Goal: Task Accomplishment & Management: Manage account settings

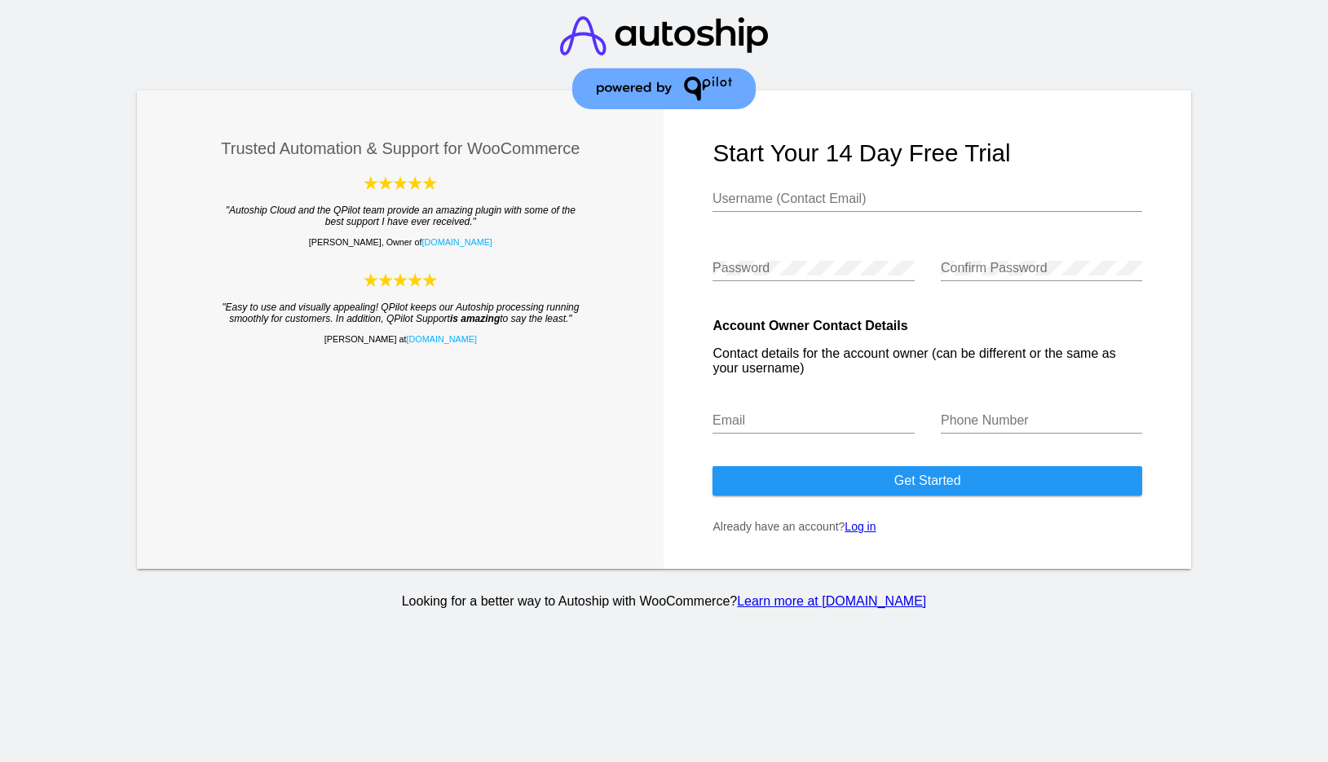
type input "[EMAIL_ADDRESS][PERSON_NAME][DOMAIN_NAME]"
click at [855, 533] on link "Log in" at bounding box center [859, 526] width 31 height 13
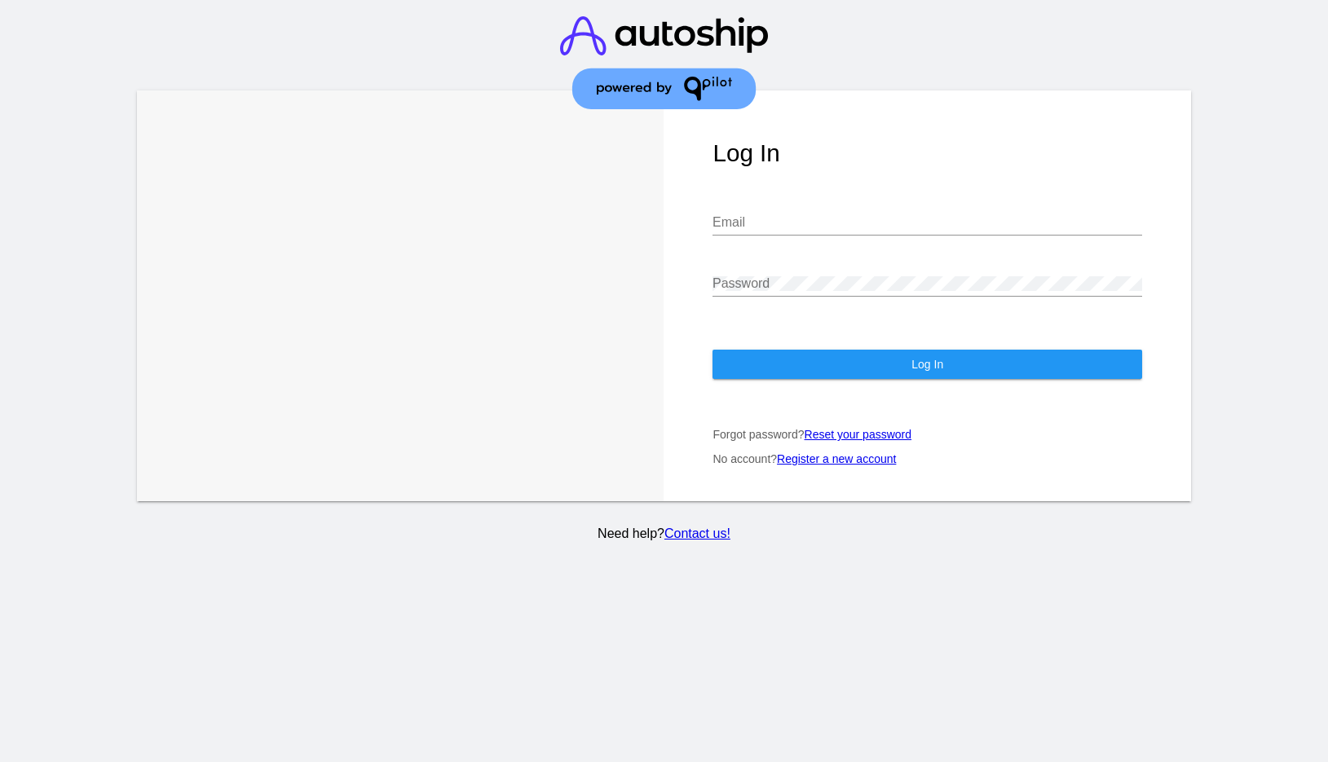
type input "[EMAIL_ADDRESS][PERSON_NAME][DOMAIN_NAME]"
click at [809, 368] on button "Log In" at bounding box center [927, 364] width 430 height 29
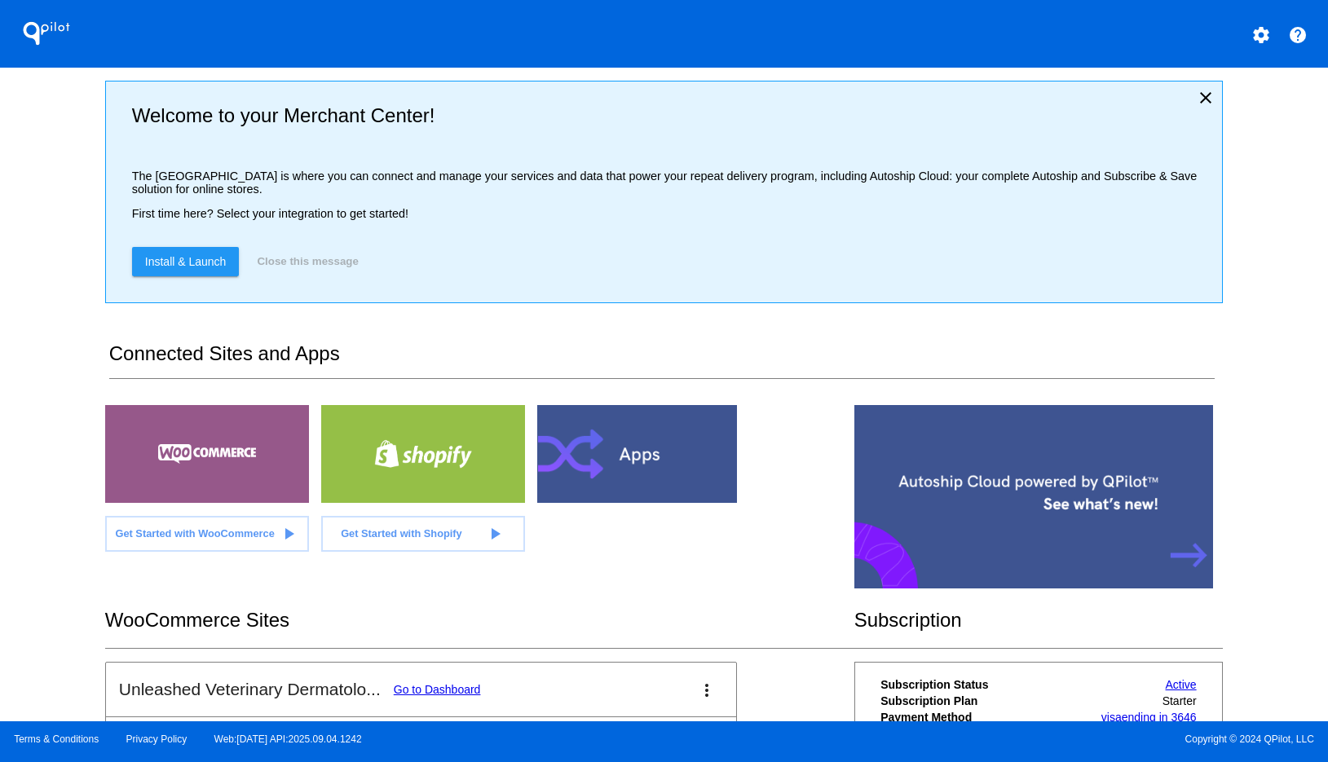
scroll to position [238, 0]
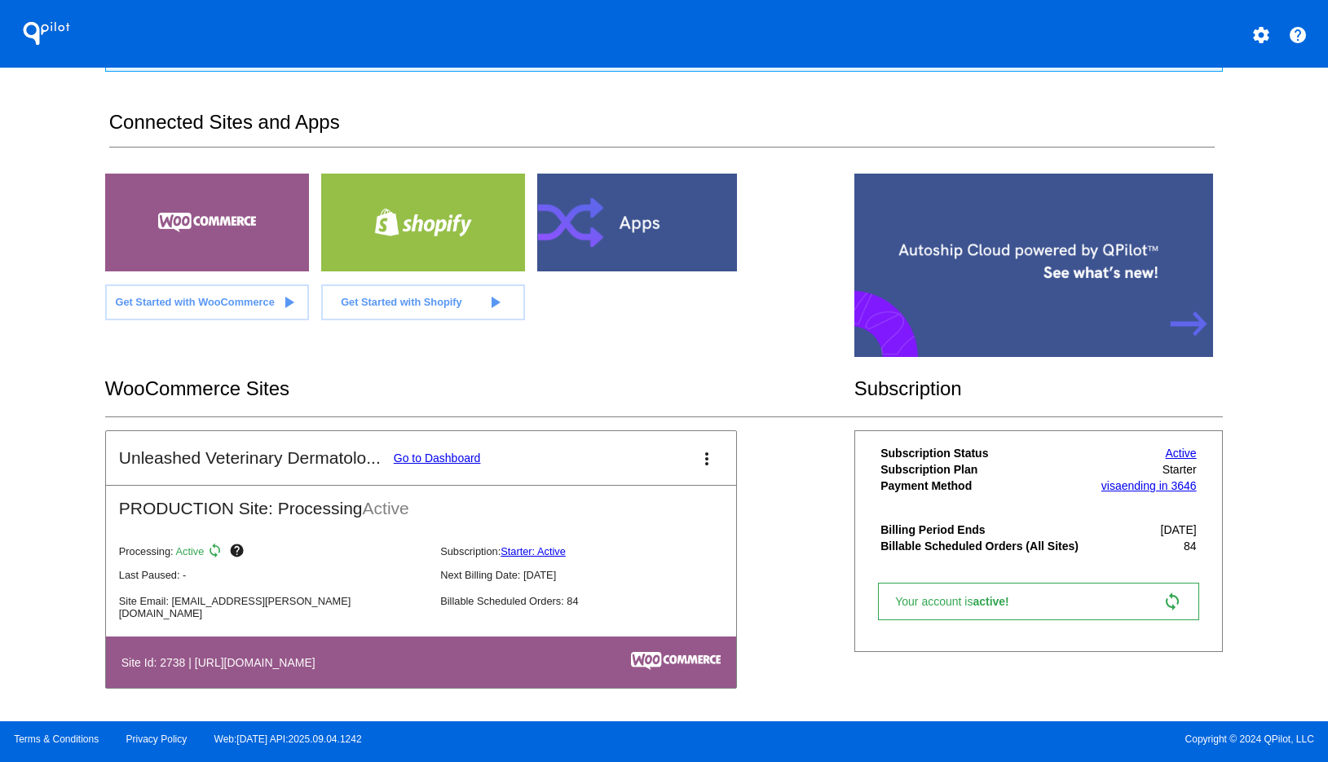
click at [452, 457] on link "Go to Dashboard" at bounding box center [437, 458] width 87 height 13
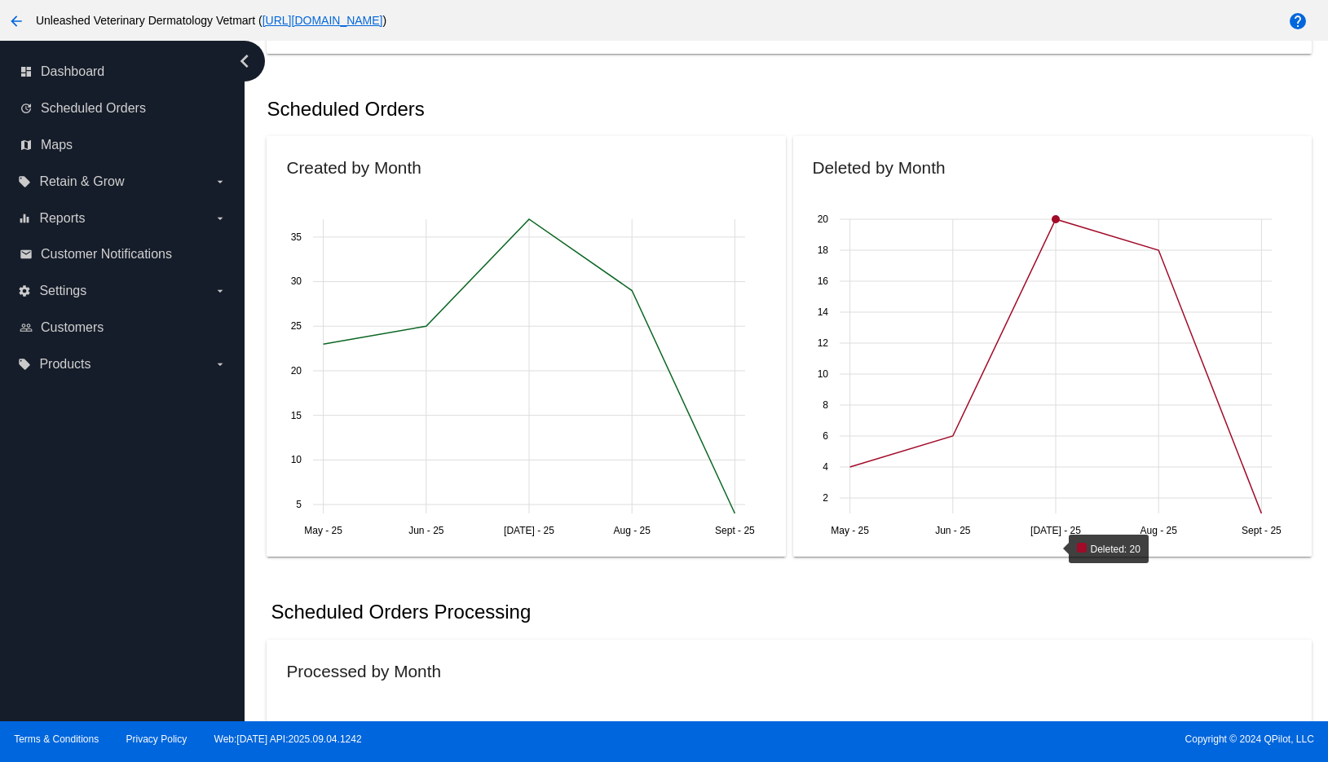
scroll to position [562, 0]
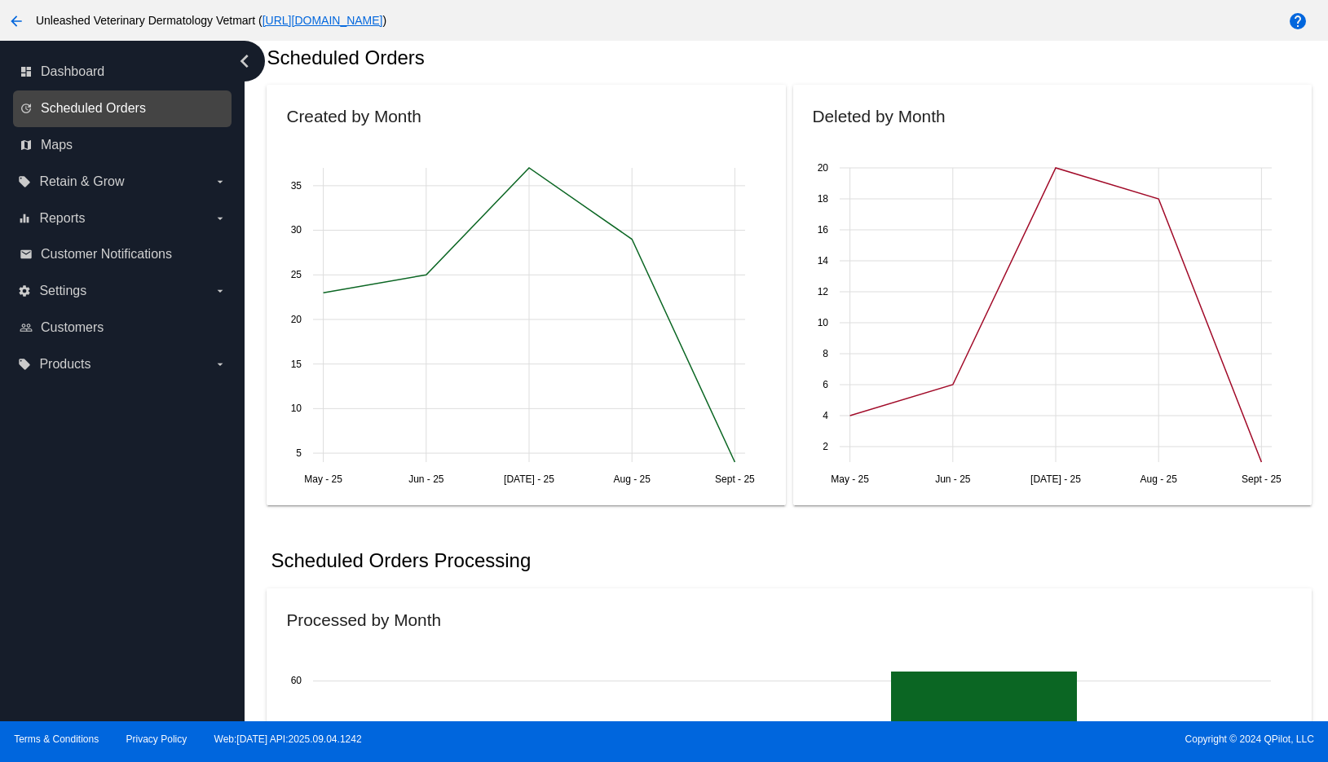
click at [120, 108] on span "Scheduled Orders" at bounding box center [93, 108] width 105 height 15
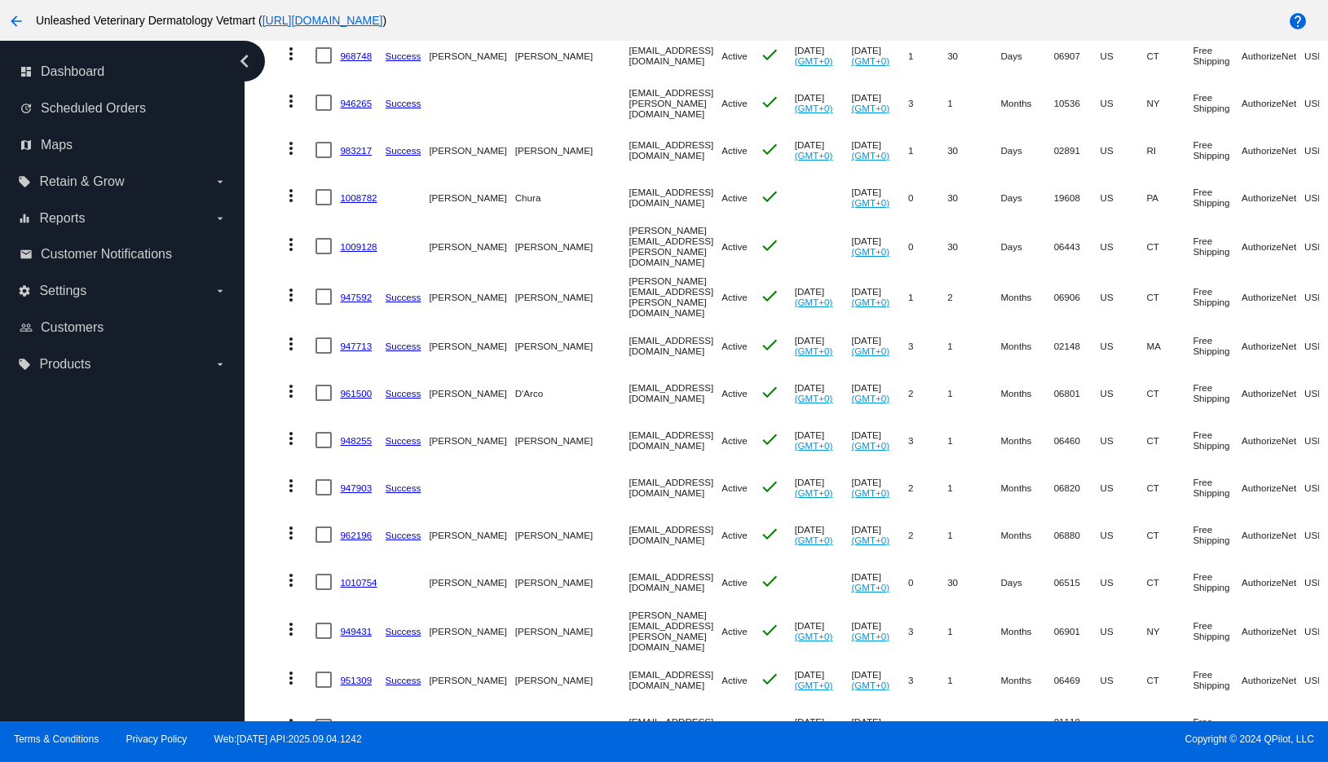
scroll to position [557, 0]
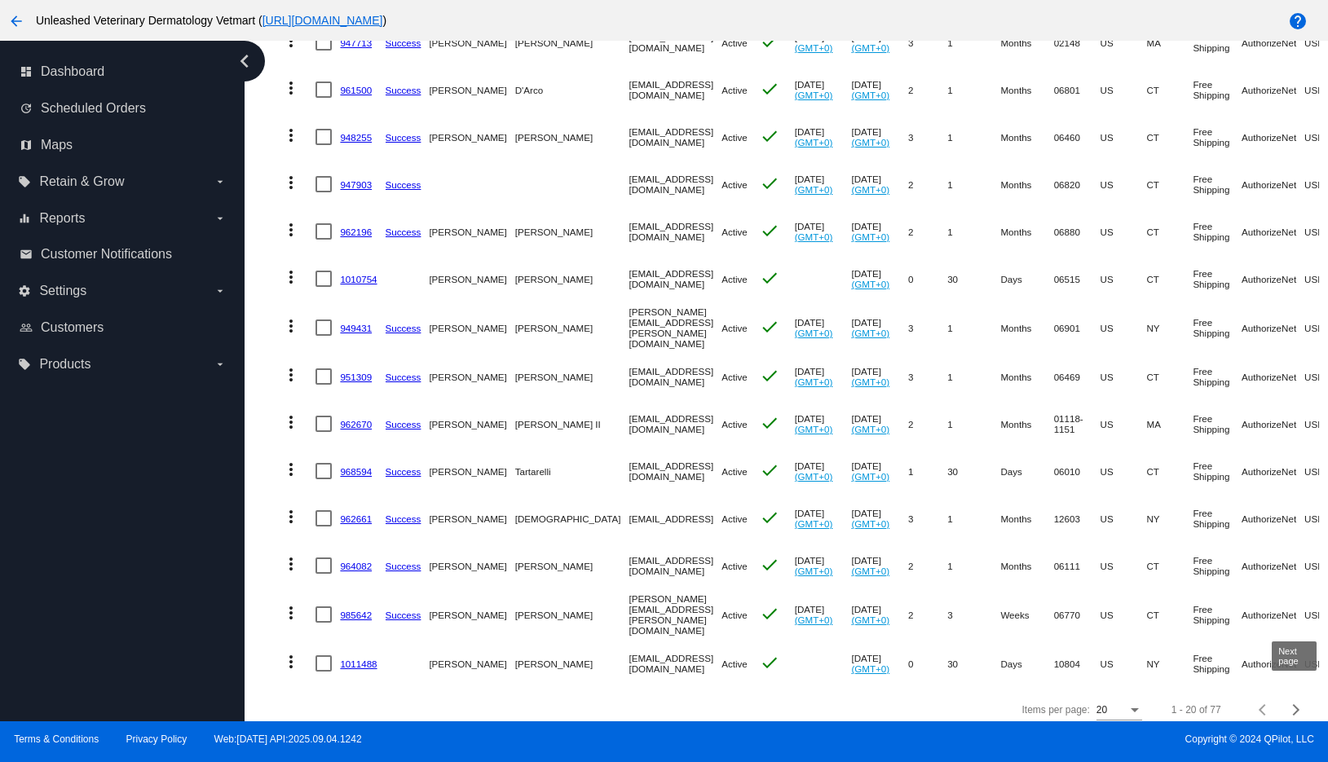
click at [1297, 706] on span "Next page" at bounding box center [1296, 710] width 33 height 8
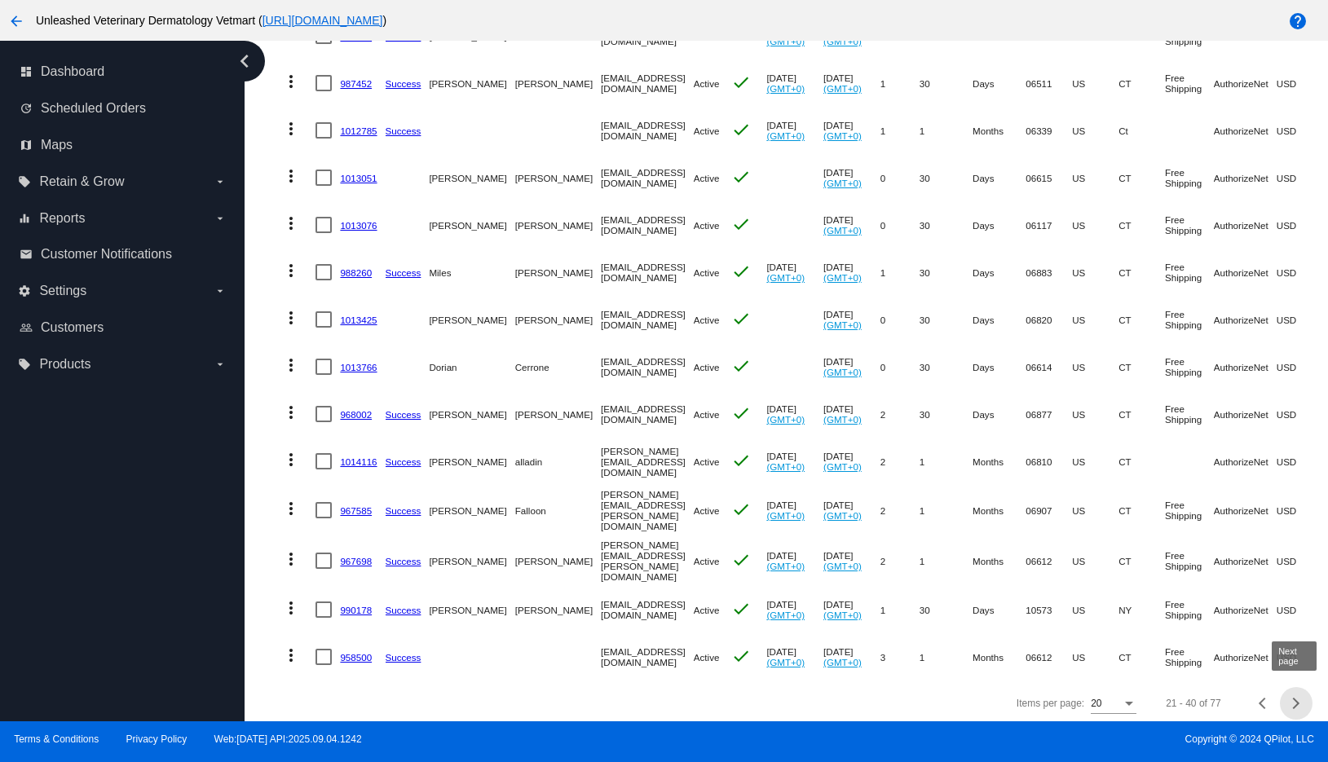
click at [1297, 703] on button "Next page" at bounding box center [1296, 703] width 33 height 33
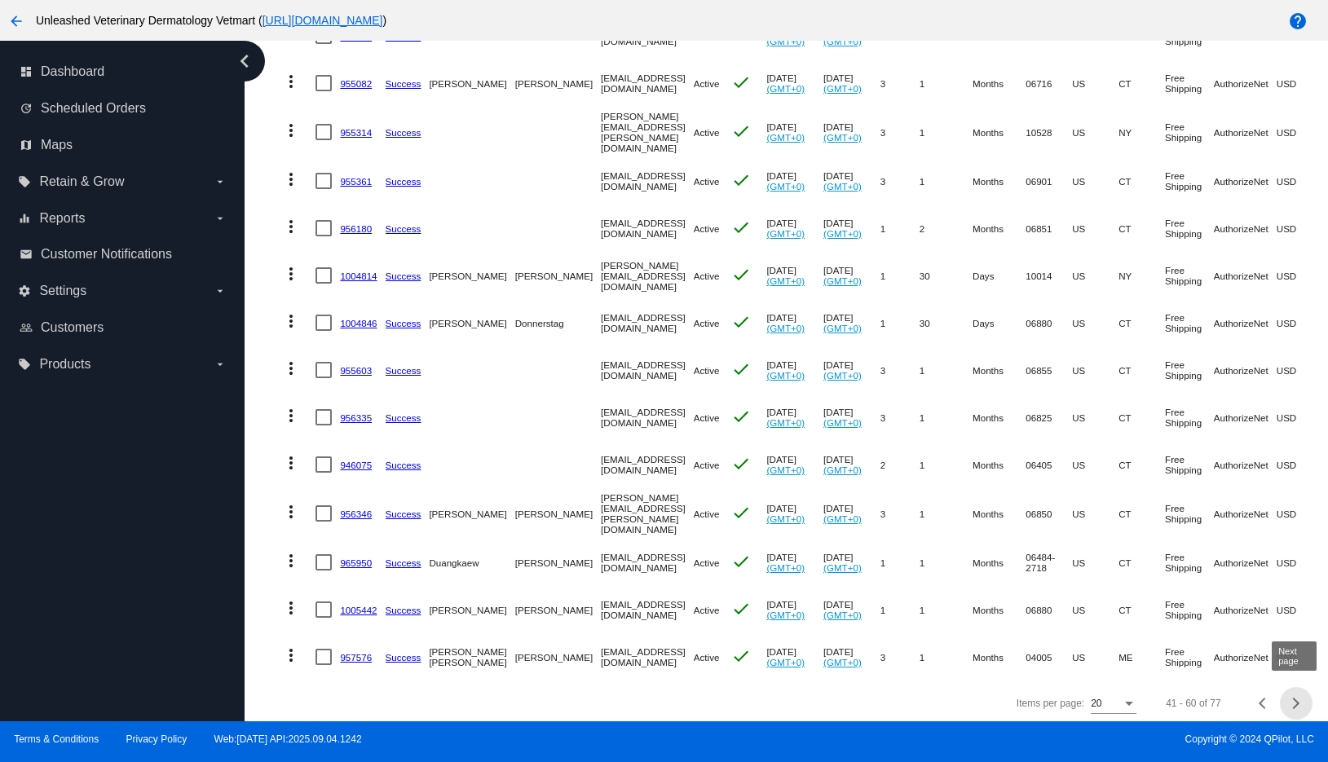
click at [1294, 704] on button "Next page" at bounding box center [1296, 703] width 33 height 33
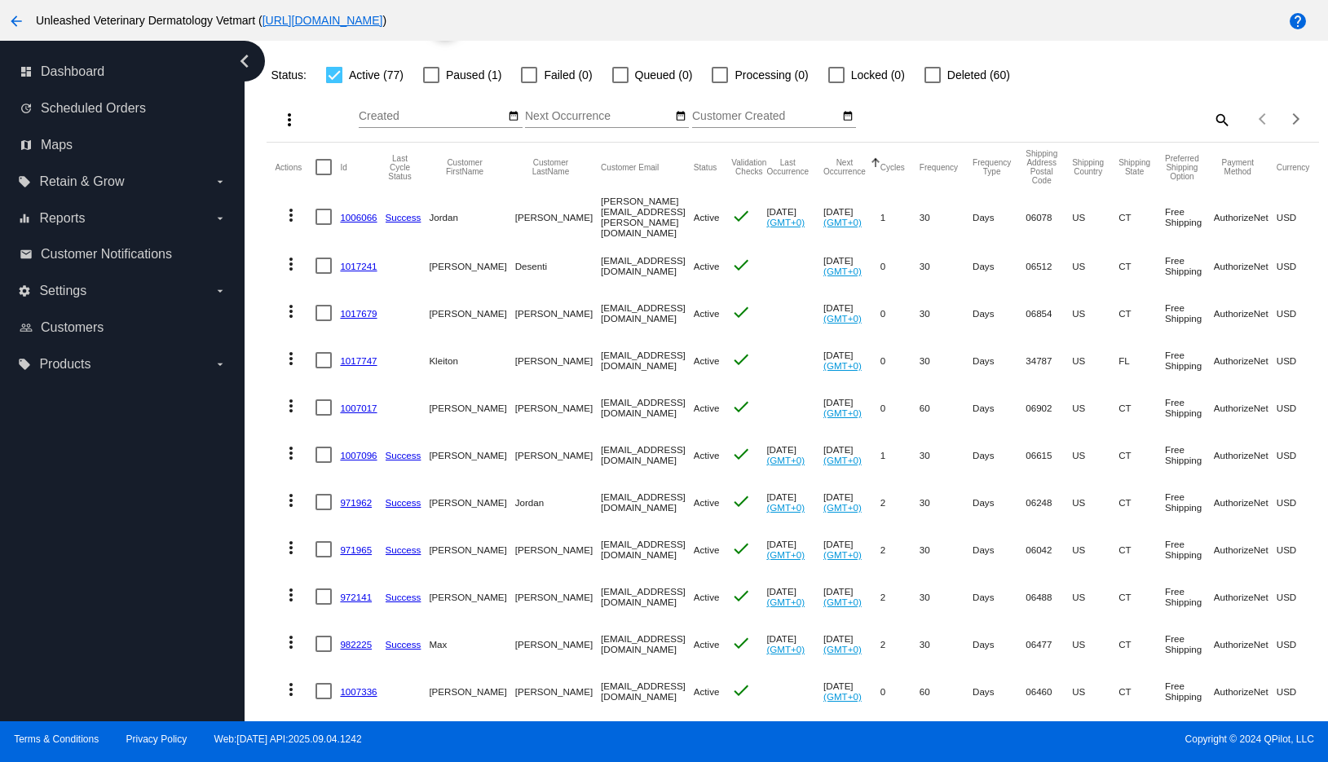
scroll to position [93, 0]
click at [616, 217] on mat-cell "[PERSON_NAME][EMAIL_ADDRESS][PERSON_NAME][DOMAIN_NAME]" at bounding box center [647, 217] width 93 height 51
drag, startPoint x: 616, startPoint y: 217, endPoint x: 359, endPoint y: 202, distance: 258.0
click at [358, 201] on mat-row "more_vert 1006066 Success [GEOGRAPHIC_DATA] [GEOGRAPHIC_DATA] [EMAIL_ADDRESS][P…" at bounding box center [868, 217] width 1186 height 51
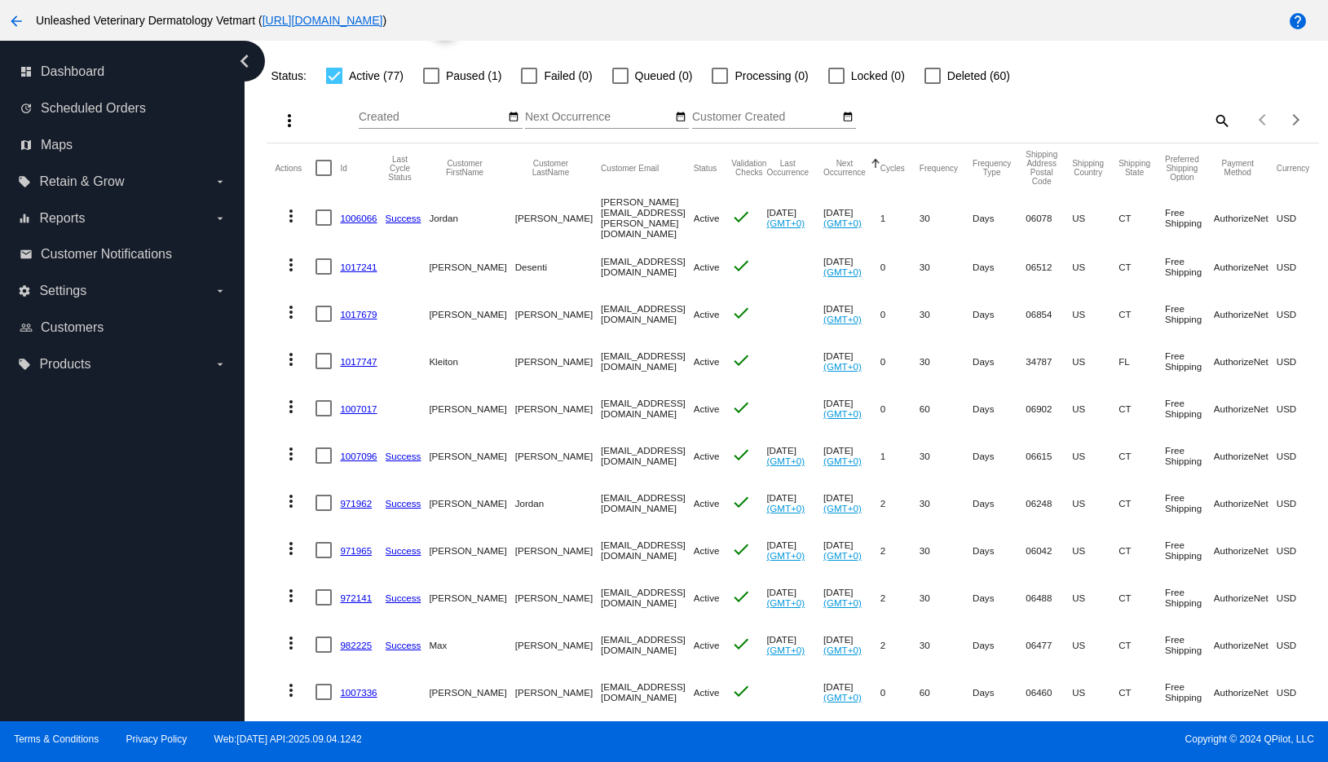
click at [359, 202] on mat-cell "1006066" at bounding box center [362, 217] width 45 height 51
drag, startPoint x: 359, startPoint y: 202, endPoint x: 564, endPoint y: 320, distance: 237.0
click at [564, 320] on mat-table "Actions Id Last Cycle Status Customer FirstName Customer LastName Customer Emai…" at bounding box center [792, 571] width 1051 height 856
click at [601, 320] on mat-cell "[EMAIL_ADDRESS][DOMAIN_NAME]" at bounding box center [647, 313] width 93 height 47
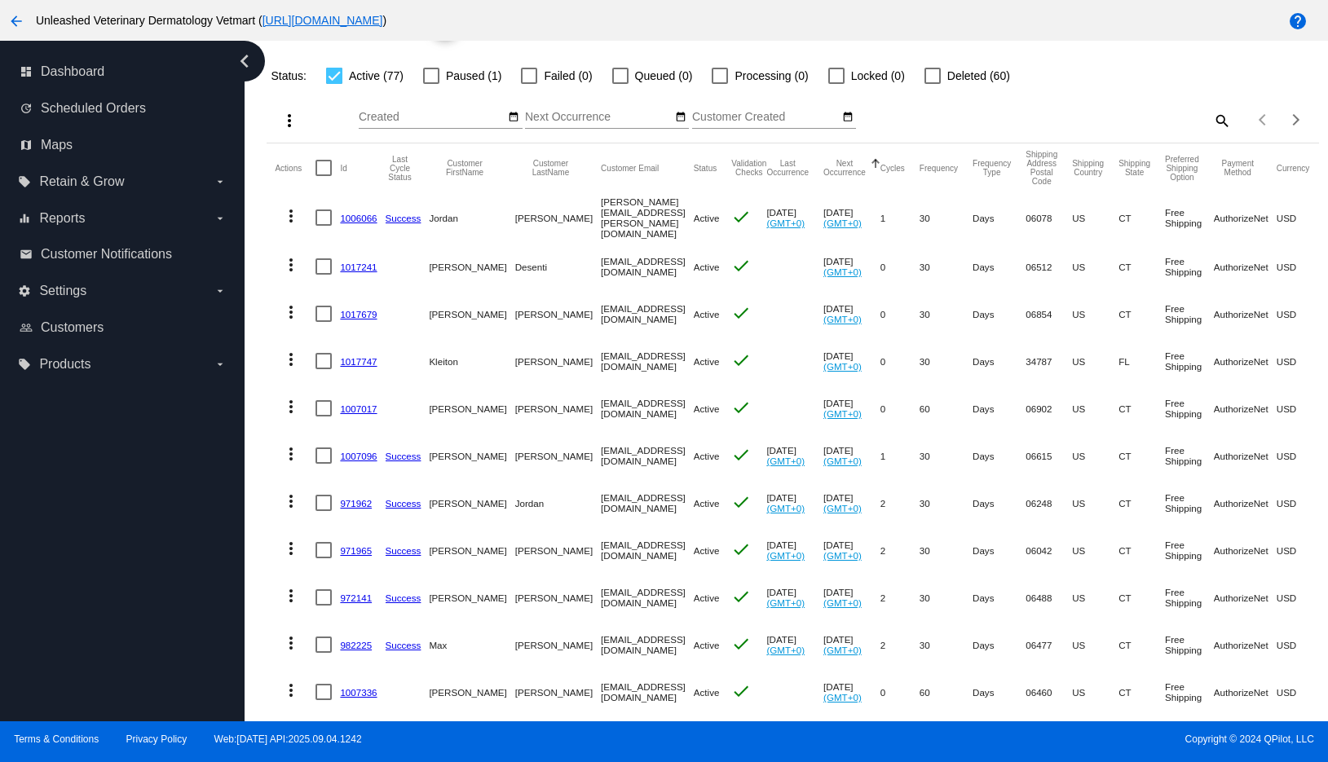
drag, startPoint x: 564, startPoint y: 320, endPoint x: 765, endPoint y: 360, distance: 205.2
click at [765, 360] on mat-table "Actions Id Last Cycle Status Customer FirstName Customer LastName Customer Emai…" at bounding box center [792, 571] width 1051 height 856
click at [766, 360] on mat-cell at bounding box center [794, 360] width 57 height 47
drag, startPoint x: 765, startPoint y: 360, endPoint x: 393, endPoint y: 353, distance: 372.5
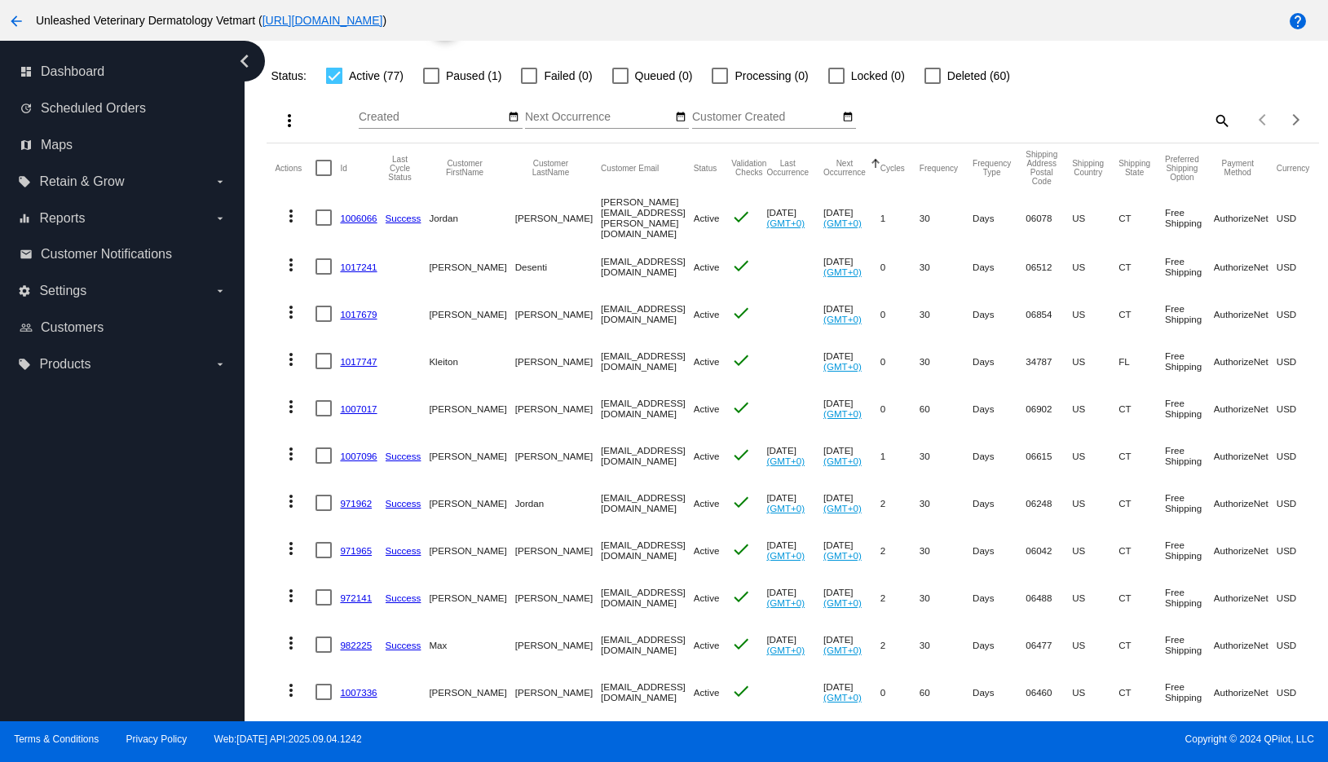
click at [391, 353] on mat-row "more_vert 1017747 [GEOGRAPHIC_DATA] [GEOGRAPHIC_DATA] [EMAIL_ADDRESS][DOMAIN_NA…" at bounding box center [868, 360] width 1186 height 47
click at [393, 353] on mat-cell at bounding box center [408, 360] width 44 height 47
drag, startPoint x: 393, startPoint y: 353, endPoint x: 1252, endPoint y: 365, distance: 859.1
click at [1252, 364] on mat-row "more_vert 1017747 [GEOGRAPHIC_DATA] [GEOGRAPHIC_DATA] [EMAIL_ADDRESS][DOMAIN_NA…" at bounding box center [868, 360] width 1186 height 47
click at [1300, 363] on mat-cell "USD" at bounding box center [1300, 360] width 48 height 47
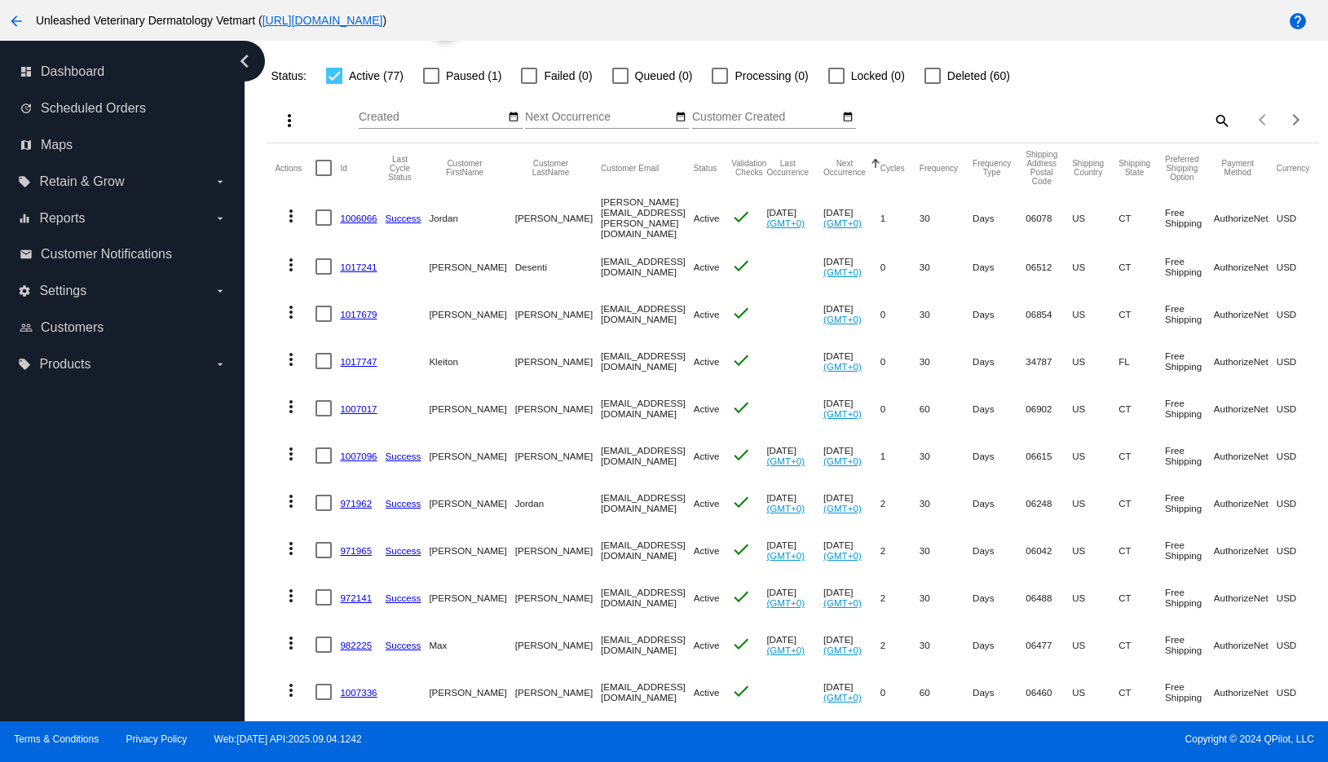
drag, startPoint x: 1300, startPoint y: 363, endPoint x: 571, endPoint y: 319, distance: 730.0
click at [570, 319] on mat-table "Actions Id Last Cycle Status Customer FirstName Customer LastName Customer Emai…" at bounding box center [792, 571] width 1051 height 856
click at [601, 337] on mat-cell "[EMAIL_ADDRESS][DOMAIN_NAME]" at bounding box center [647, 360] width 93 height 47
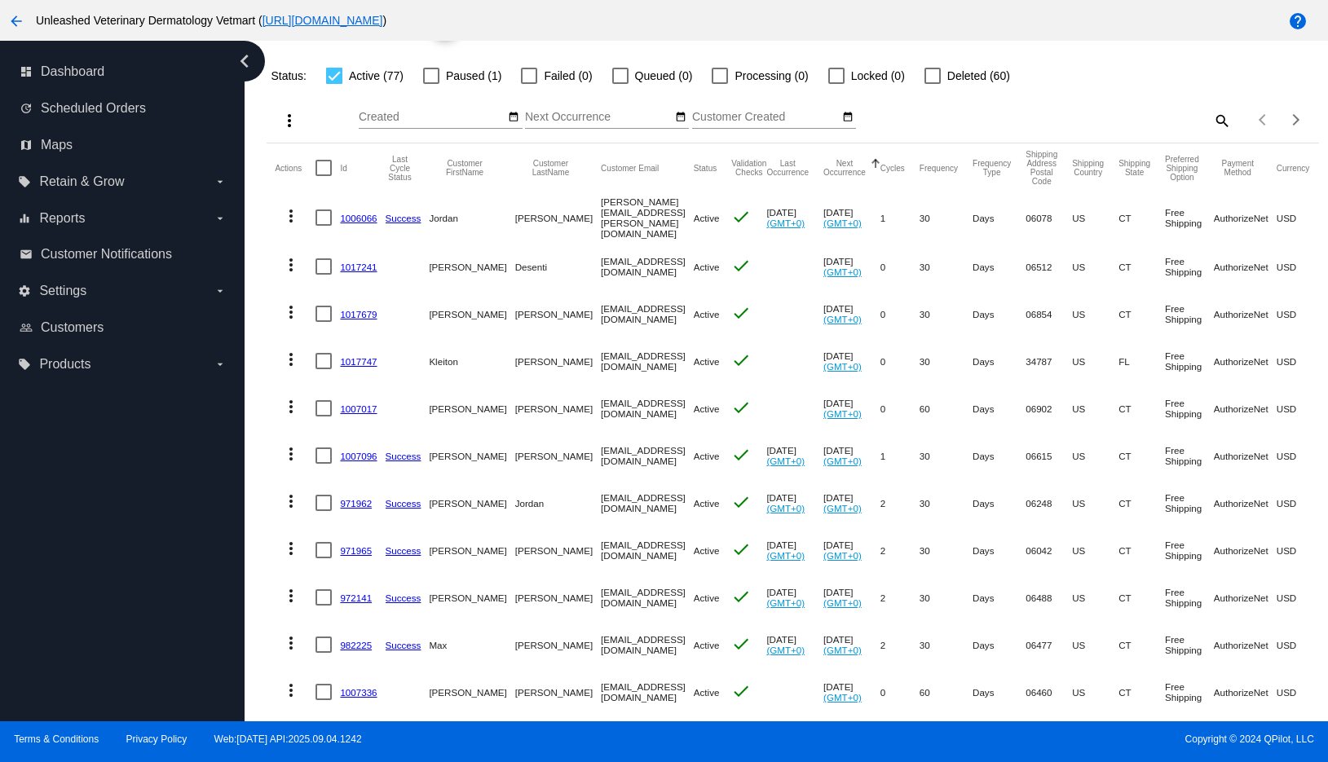
drag, startPoint x: 579, startPoint y: 336, endPoint x: 402, endPoint y: 315, distance: 178.9
click at [402, 315] on mat-table "Actions Id Last Cycle Status Customer FirstName Customer LastName Customer Emai…" at bounding box center [792, 571] width 1051 height 856
click at [402, 315] on mat-cell at bounding box center [408, 313] width 44 height 47
drag, startPoint x: 402, startPoint y: 315, endPoint x: 982, endPoint y: 311, distance: 580.3
click at [982, 311] on mat-row "more_vert 1017679 [PERSON_NAME][GEOGRAPHIC_DATA] [EMAIL_ADDRESS][DOMAIN_NAME] A…" at bounding box center [868, 313] width 1186 height 47
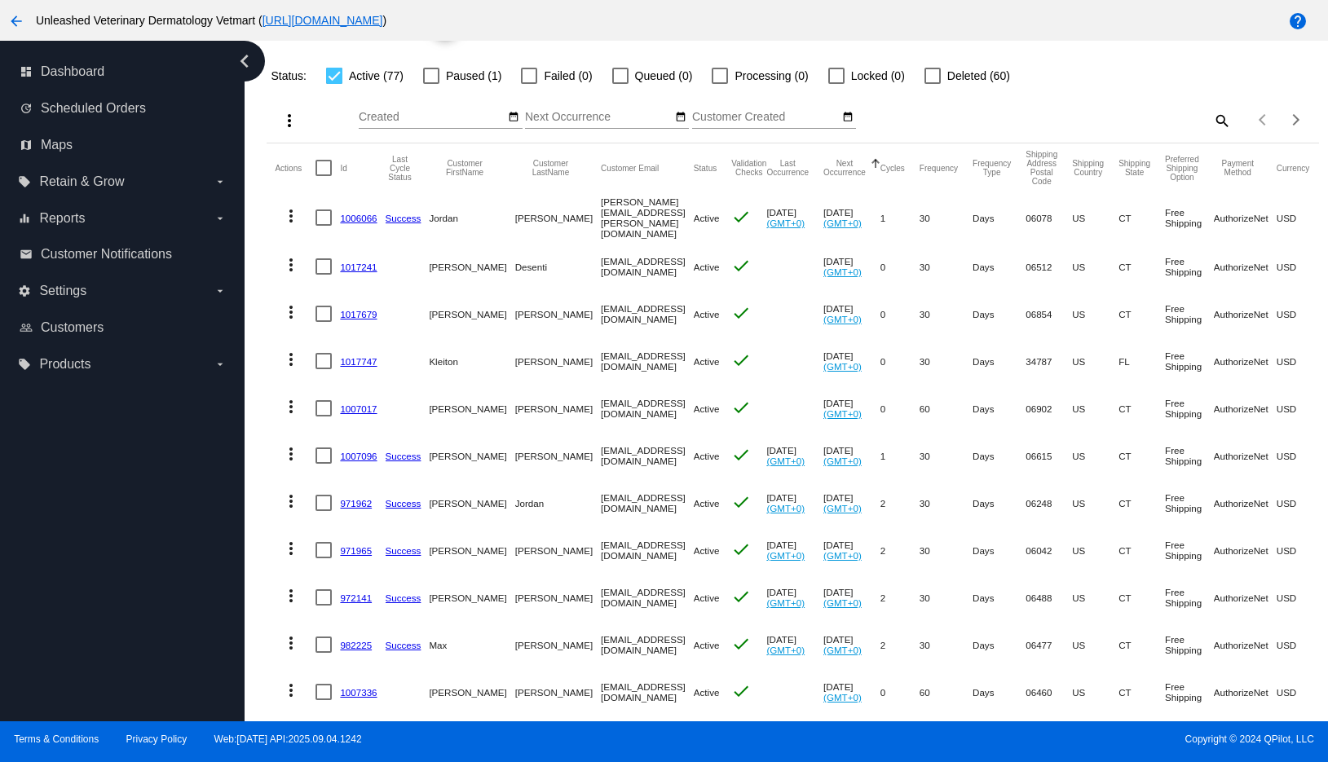
click at [982, 311] on mat-cell "Days" at bounding box center [998, 313] width 53 height 47
drag, startPoint x: 982, startPoint y: 311, endPoint x: 1006, endPoint y: 329, distance: 29.7
click at [1006, 329] on mat-cell "Days" at bounding box center [998, 313] width 53 height 47
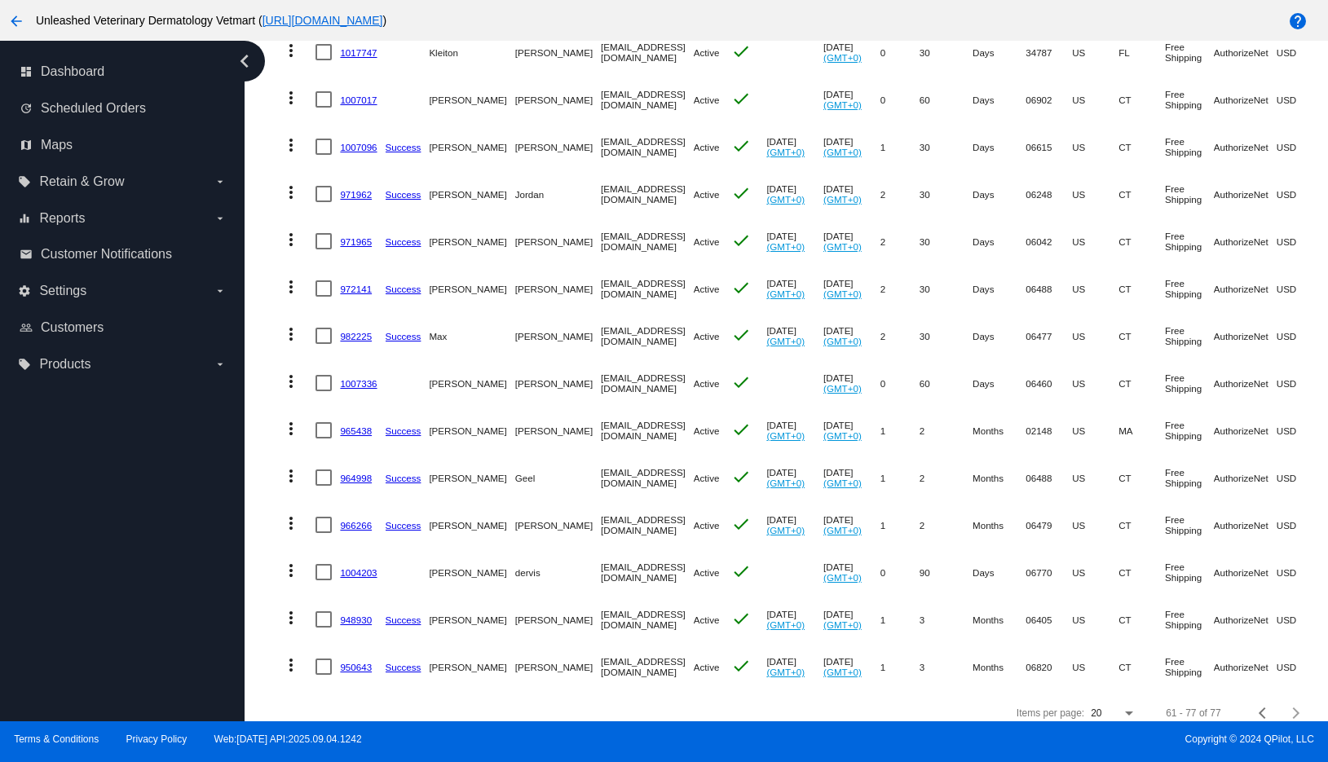
scroll to position [415, 0]
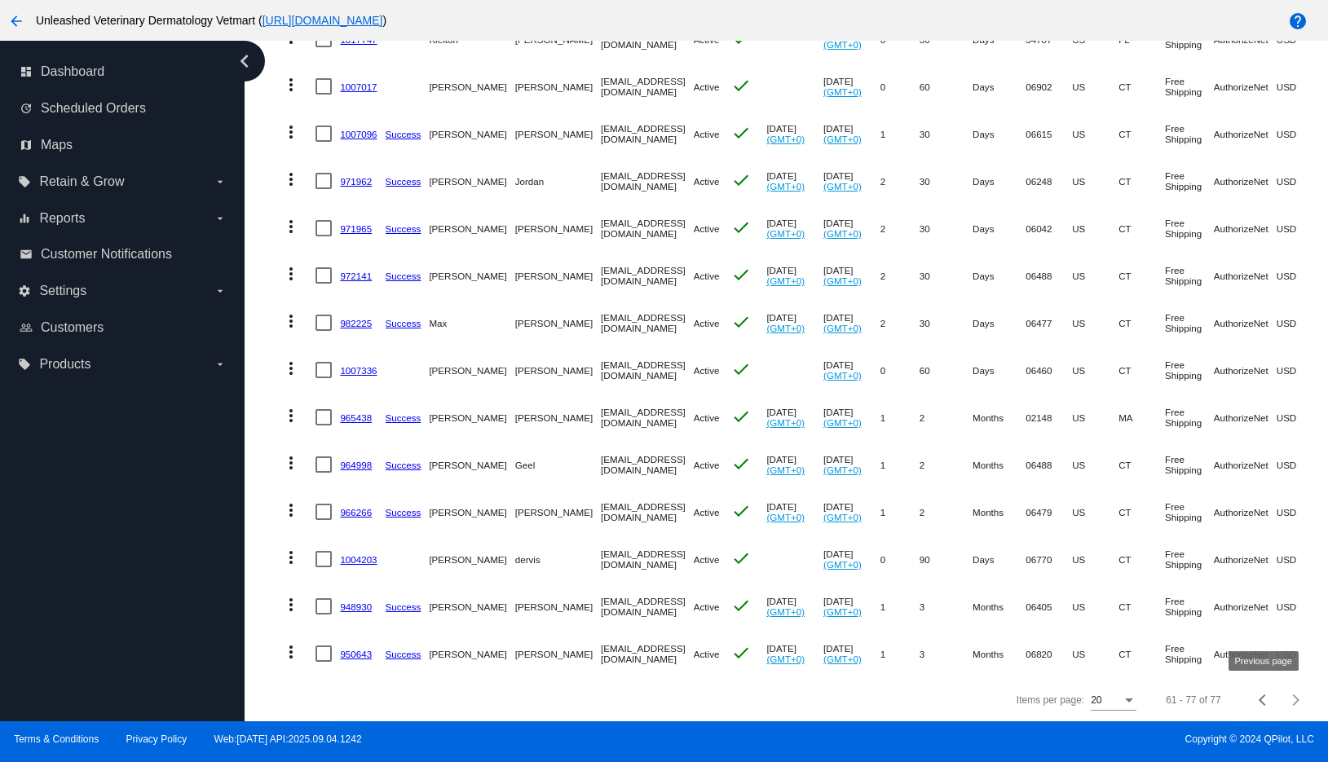
click at [1265, 703] on div "Previous page" at bounding box center [1263, 699] width 11 height 11
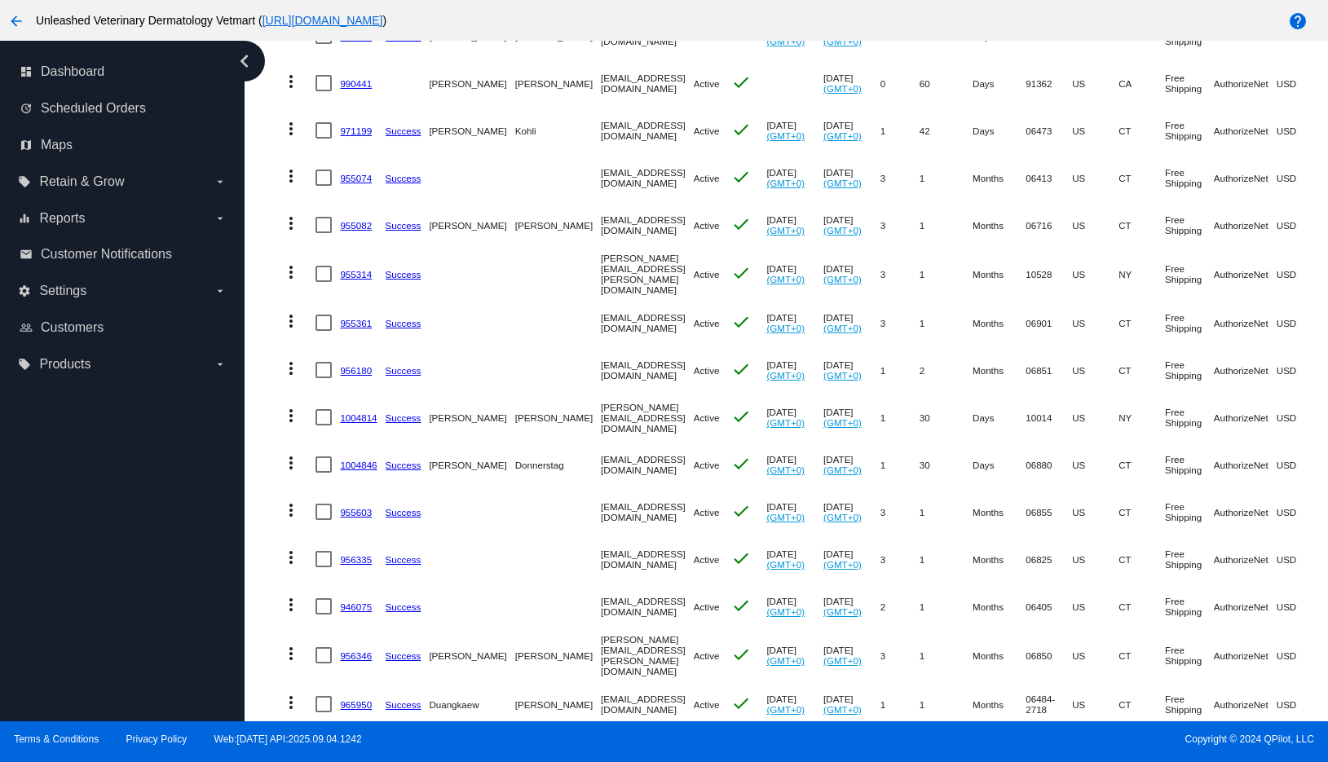
scroll to position [557, 0]
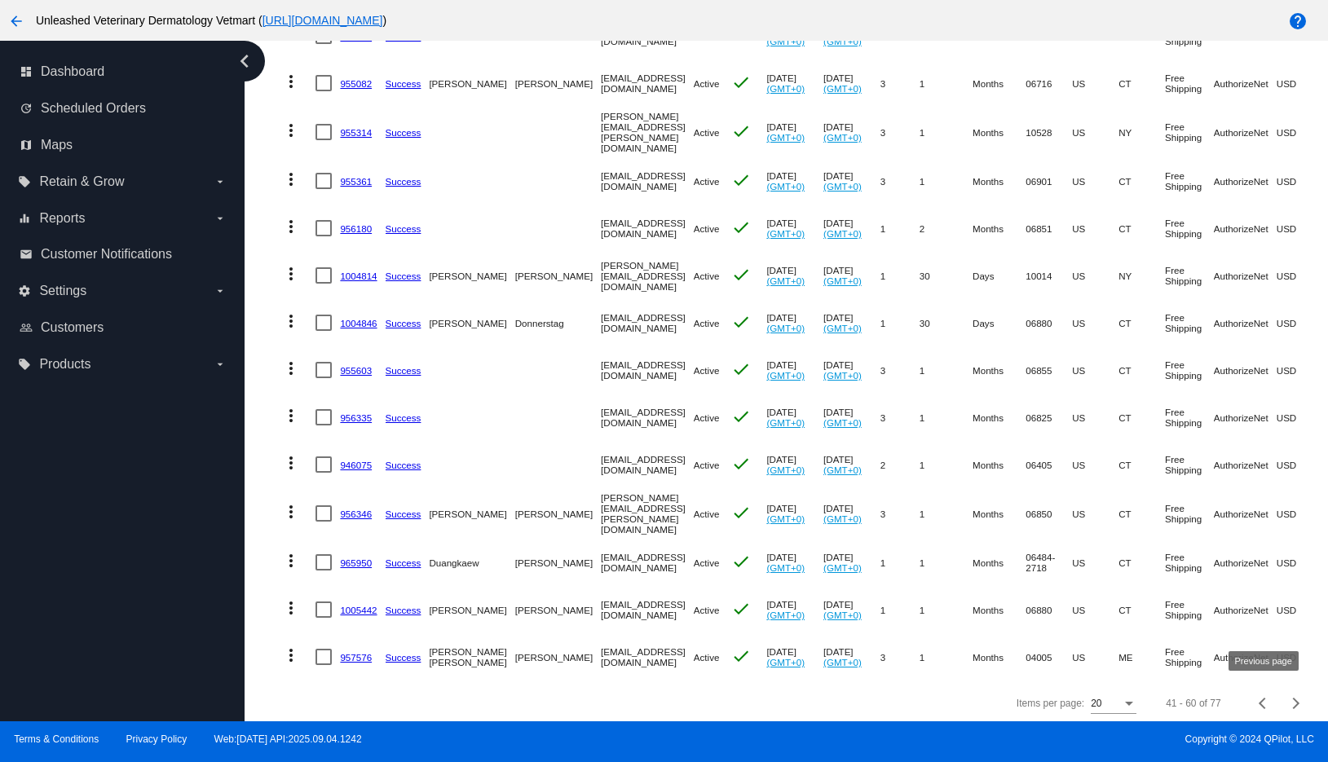
click at [1258, 699] on span "Previous page" at bounding box center [1263, 703] width 33 height 8
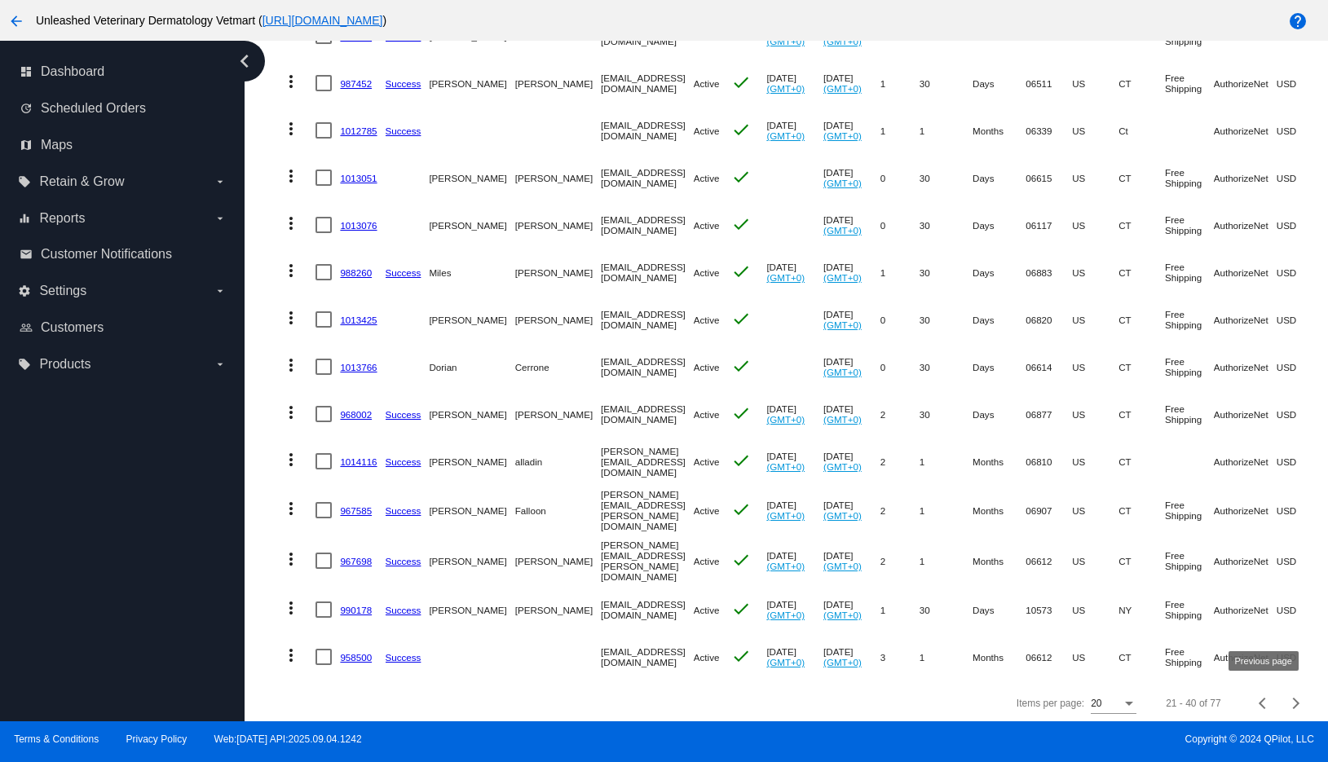
click at [1258, 699] on span "Previous page" at bounding box center [1263, 703] width 33 height 8
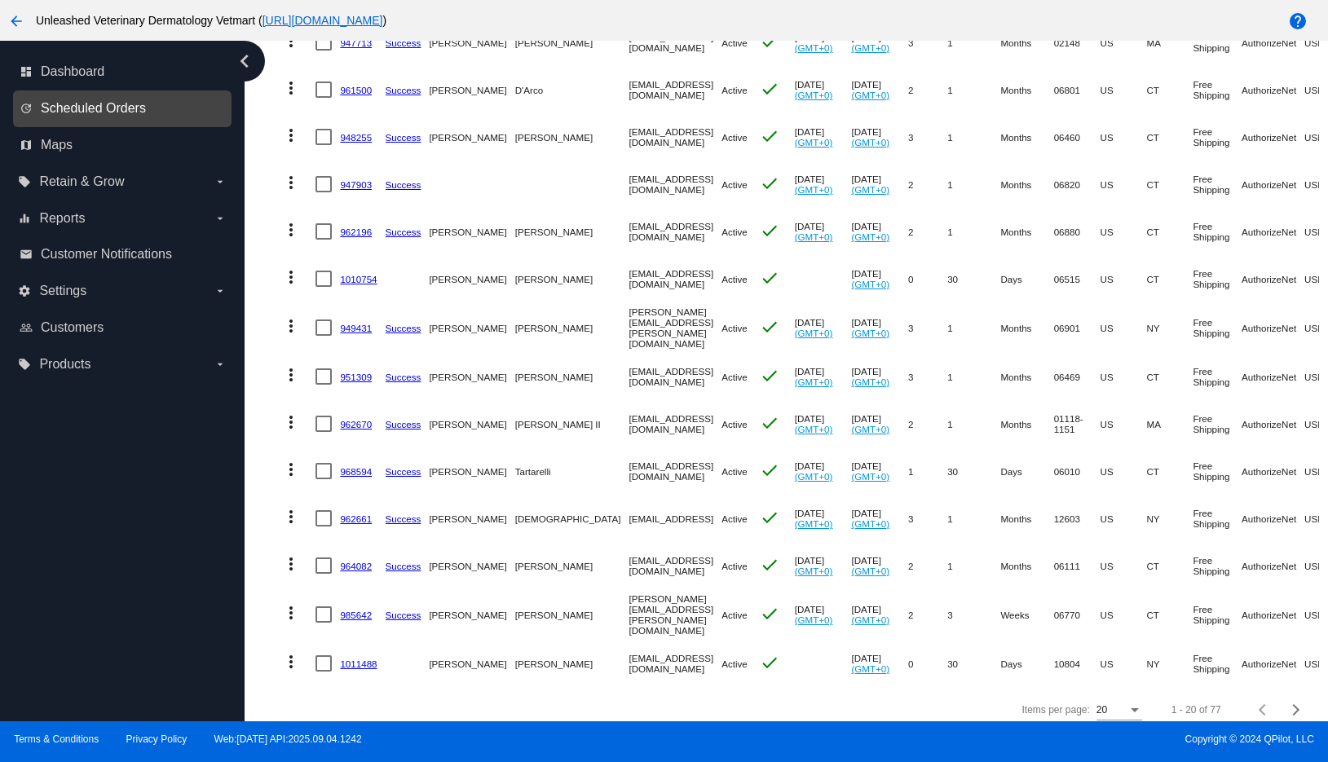
click at [104, 105] on span "Scheduled Orders" at bounding box center [93, 108] width 105 height 15
click at [129, 106] on span "Scheduled Orders" at bounding box center [93, 108] width 105 height 15
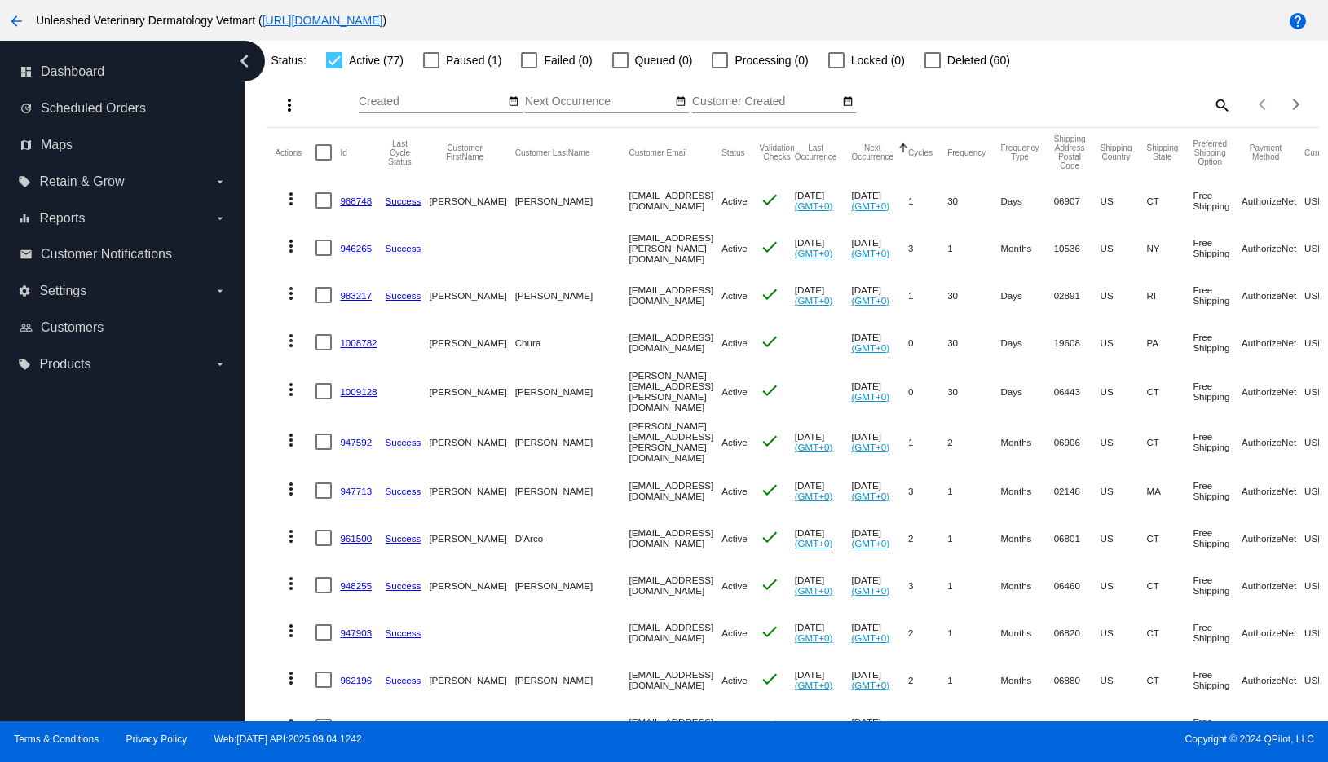
scroll to position [0, 0]
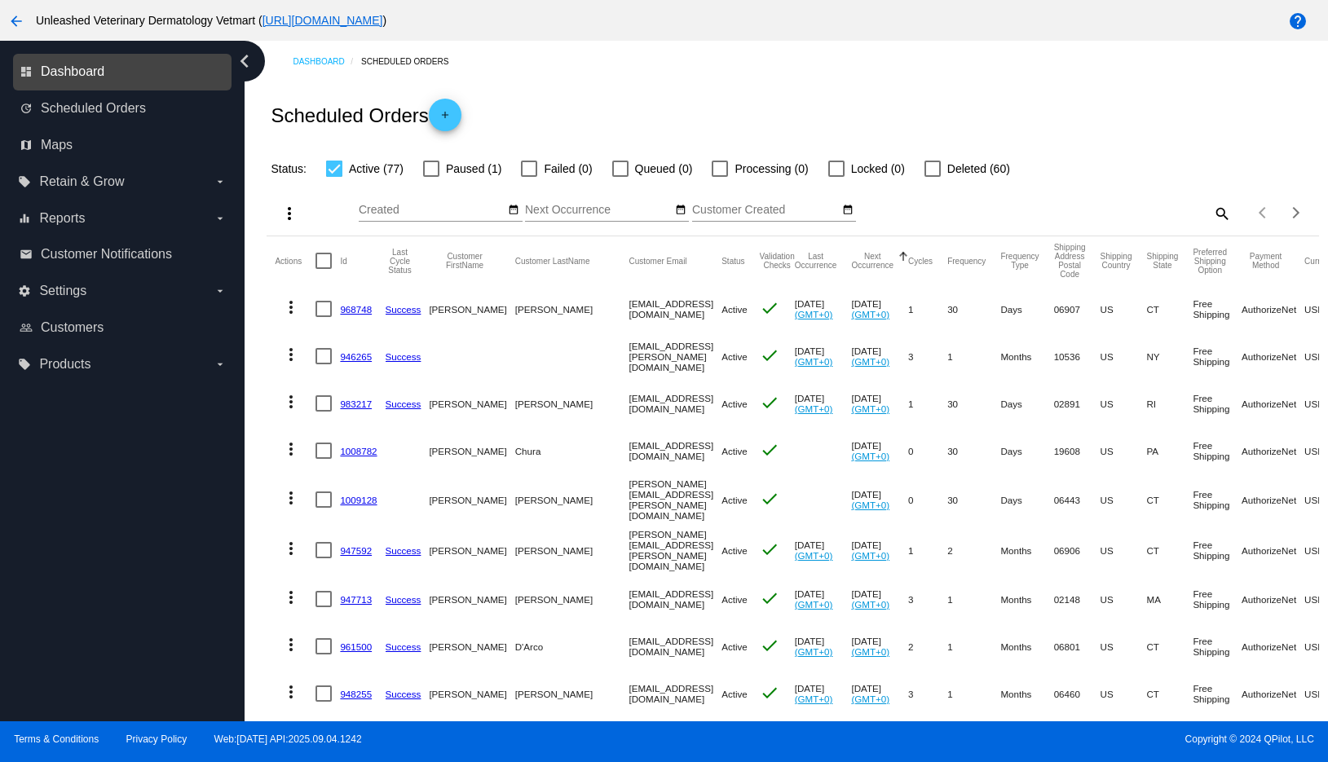
click at [57, 67] on span "Dashboard" at bounding box center [73, 71] width 64 height 15
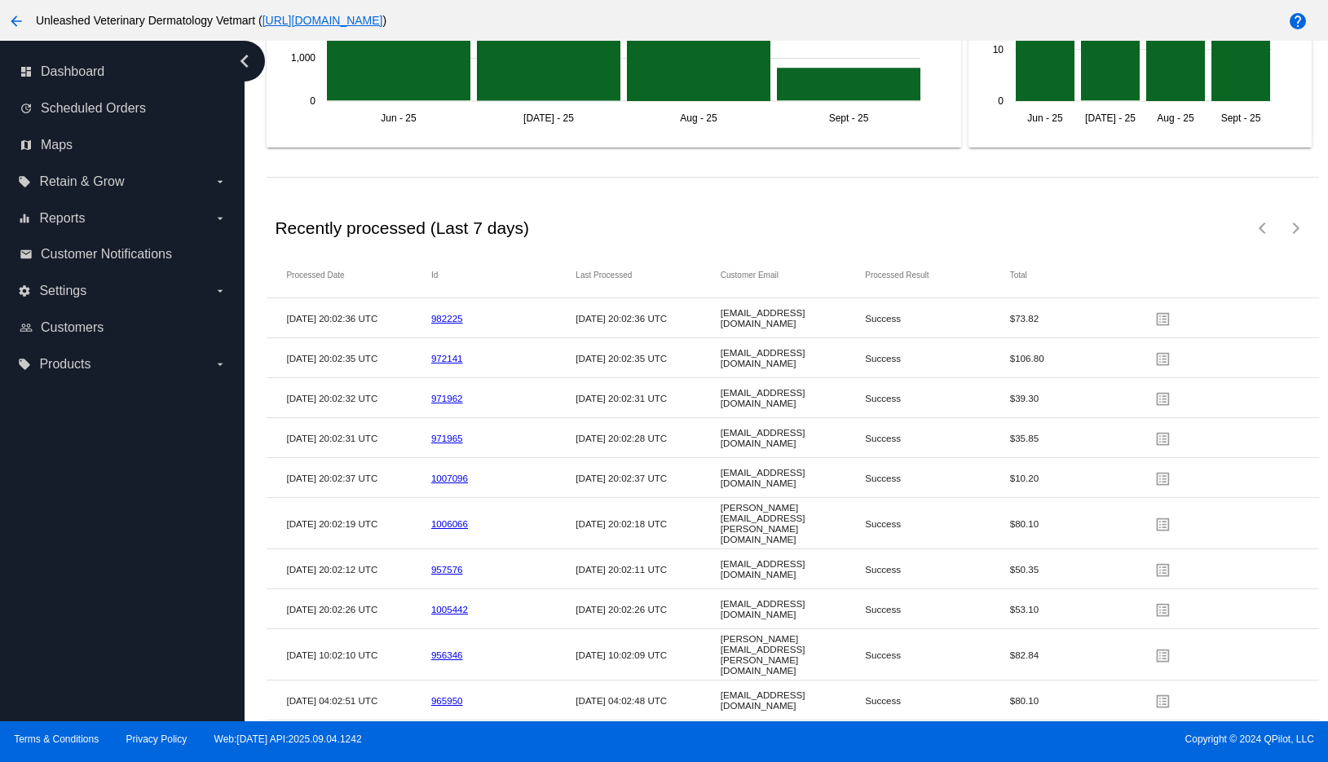
scroll to position [2249, 0]
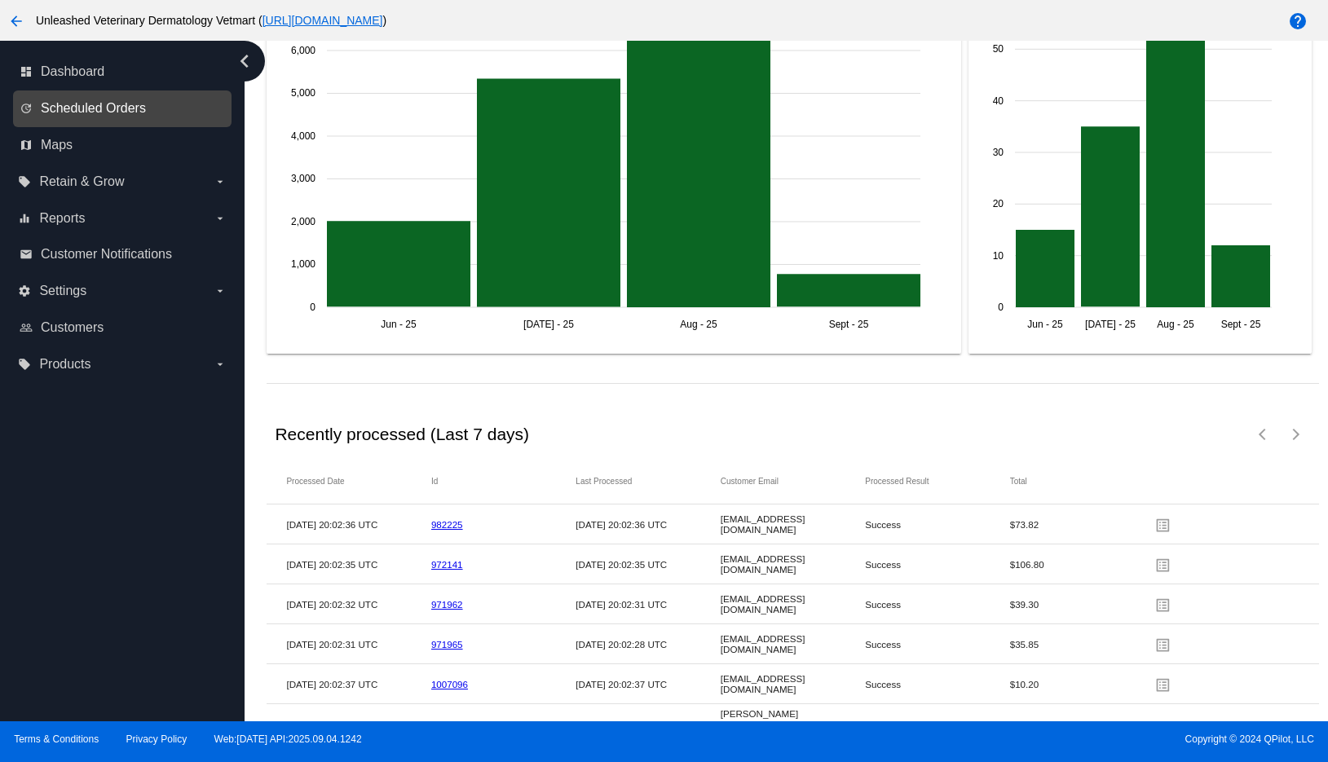
click at [108, 110] on span "Scheduled Orders" at bounding box center [93, 108] width 105 height 15
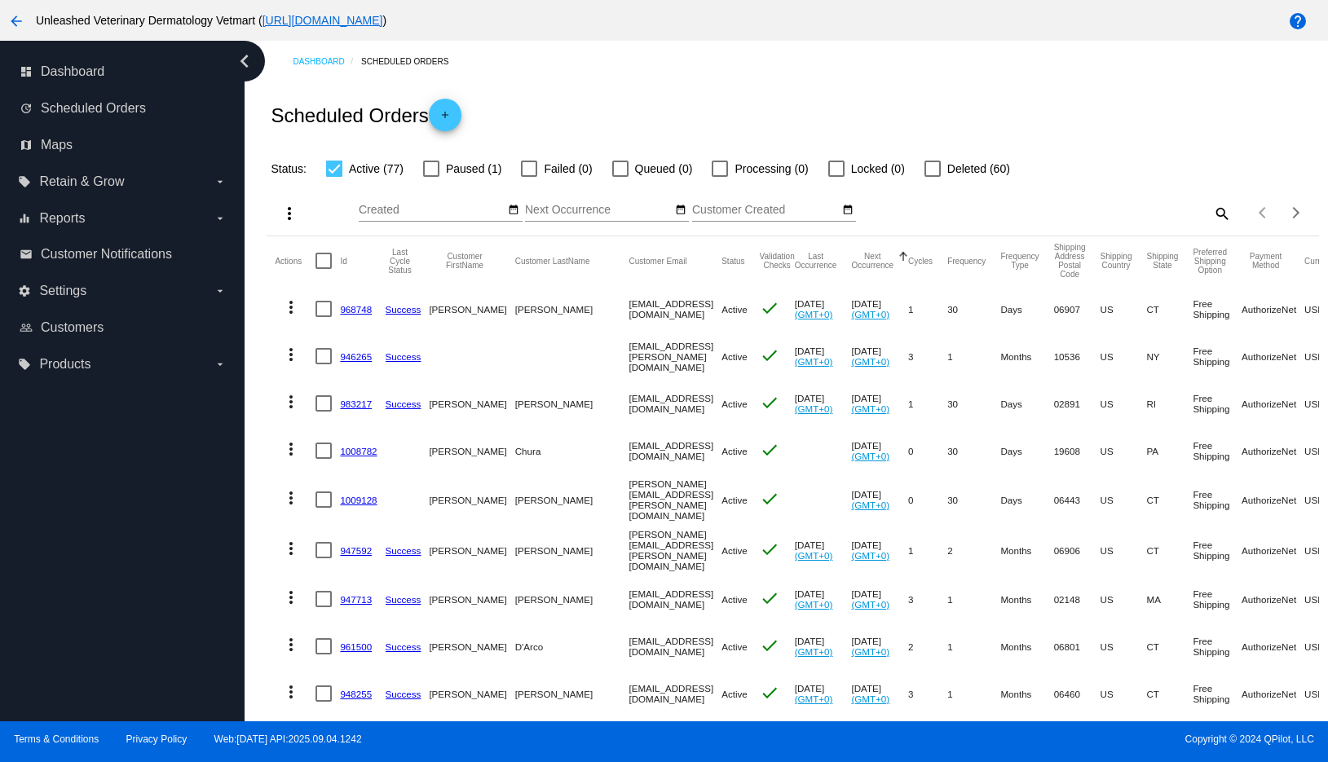
scroll to position [557, 0]
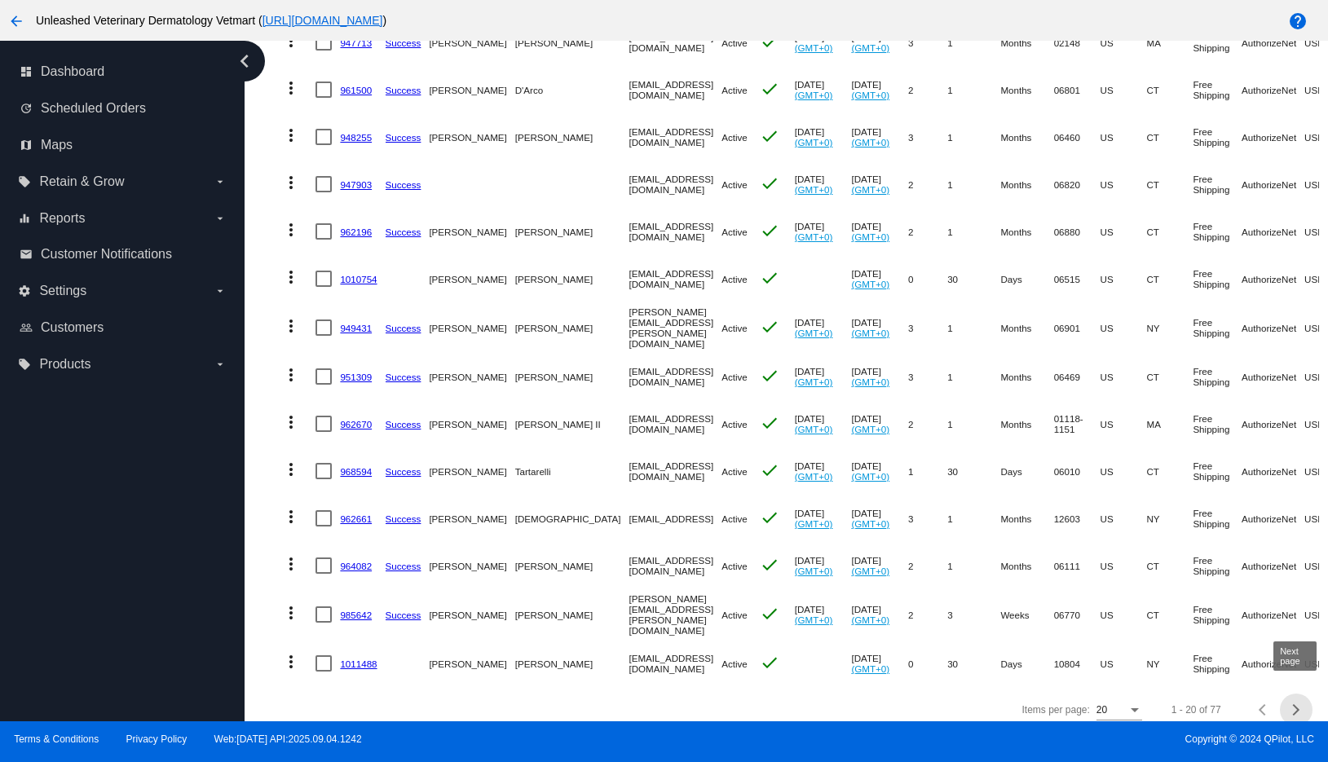
click at [1297, 704] on div "Next page" at bounding box center [1293, 709] width 11 height 11
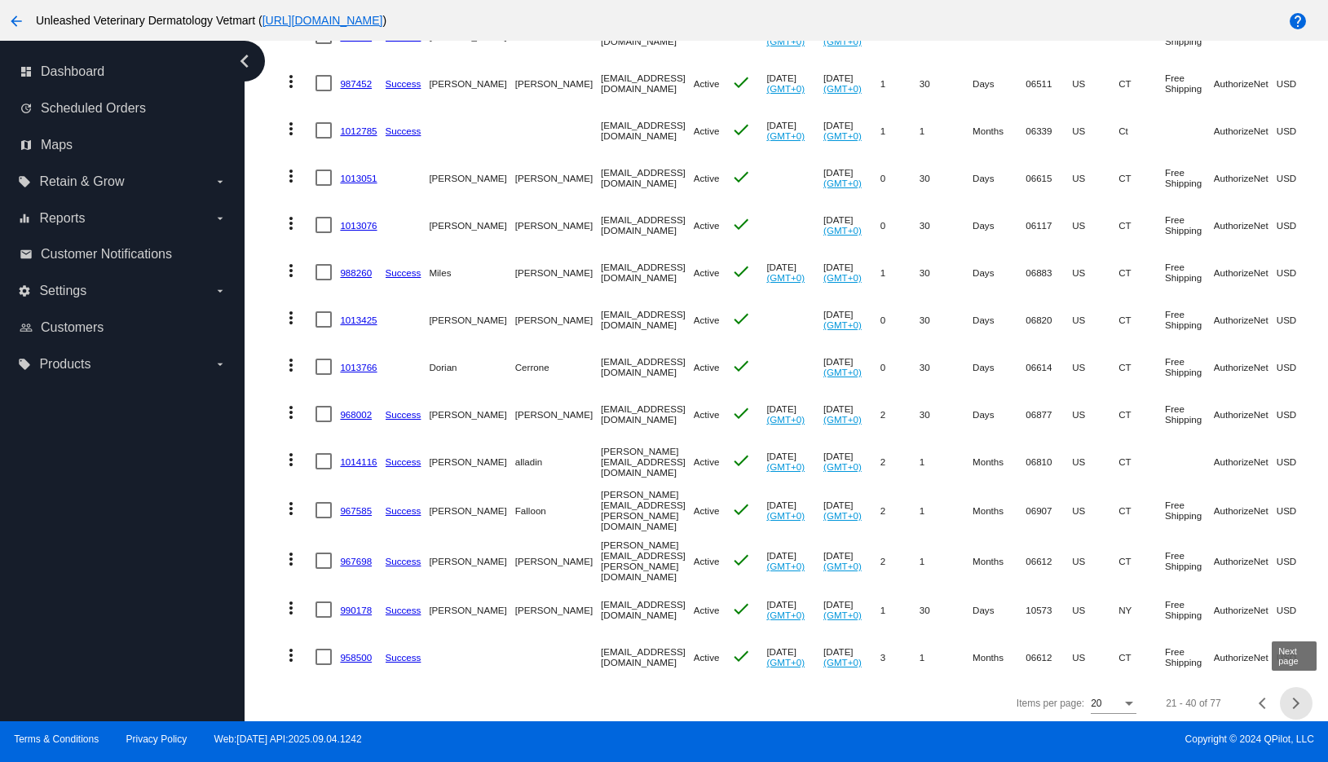
click at [1297, 698] on div "Next page" at bounding box center [1293, 703] width 11 height 11
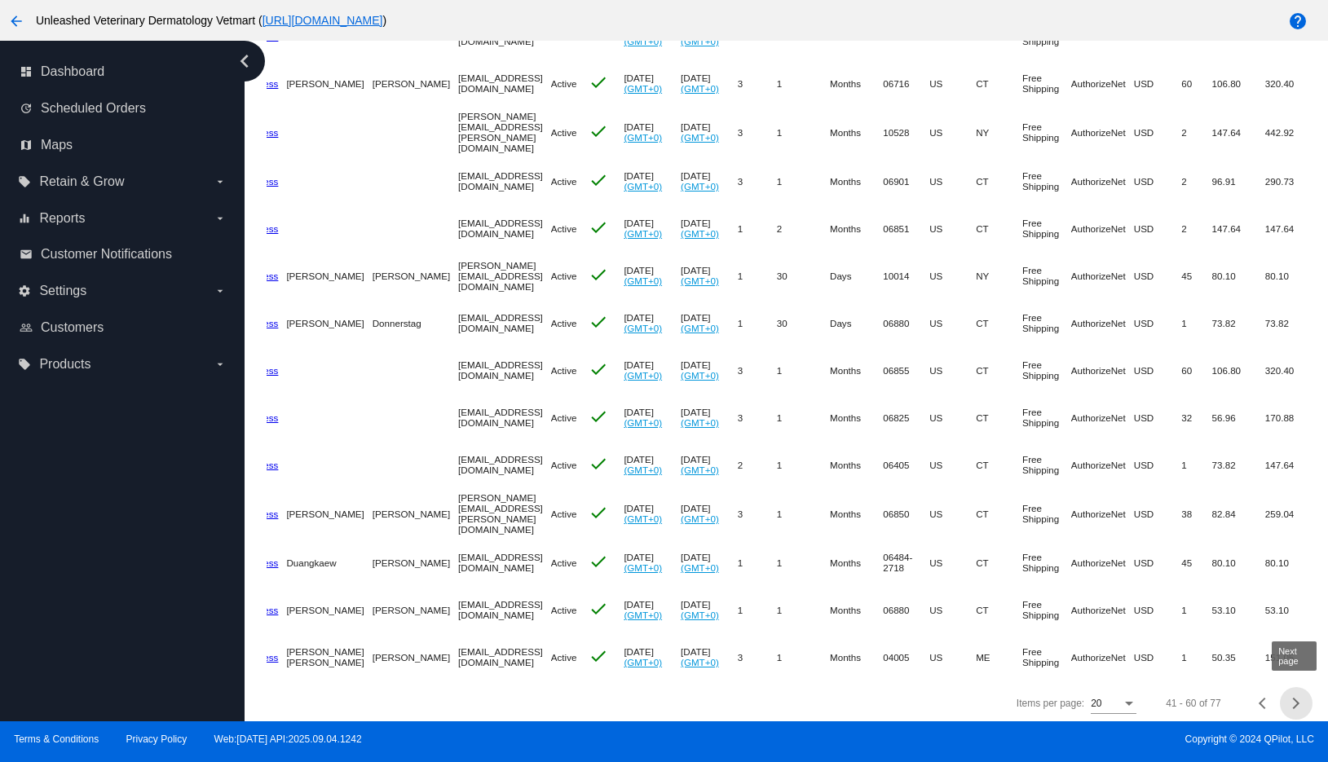
click at [1290, 700] on div "Next page" at bounding box center [1293, 703] width 11 height 11
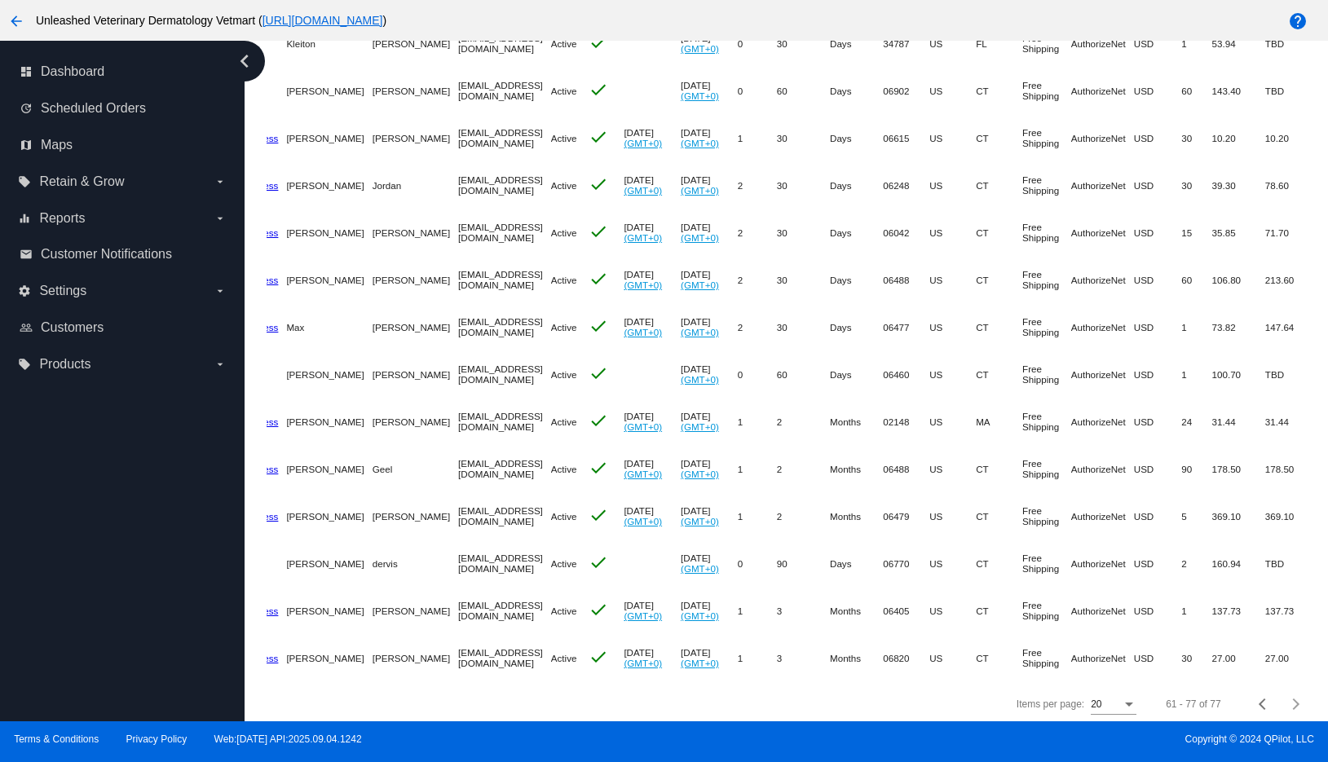
scroll to position [0, 0]
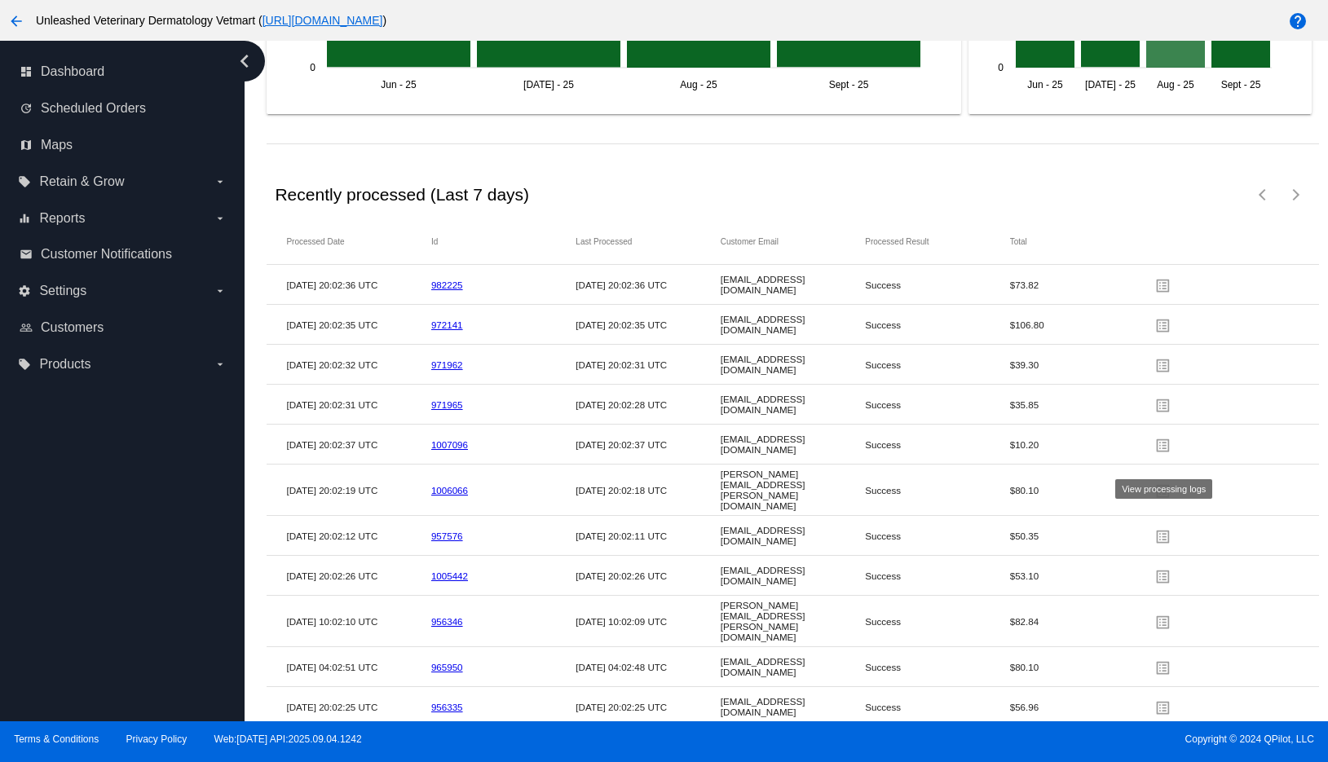
scroll to position [2465, 0]
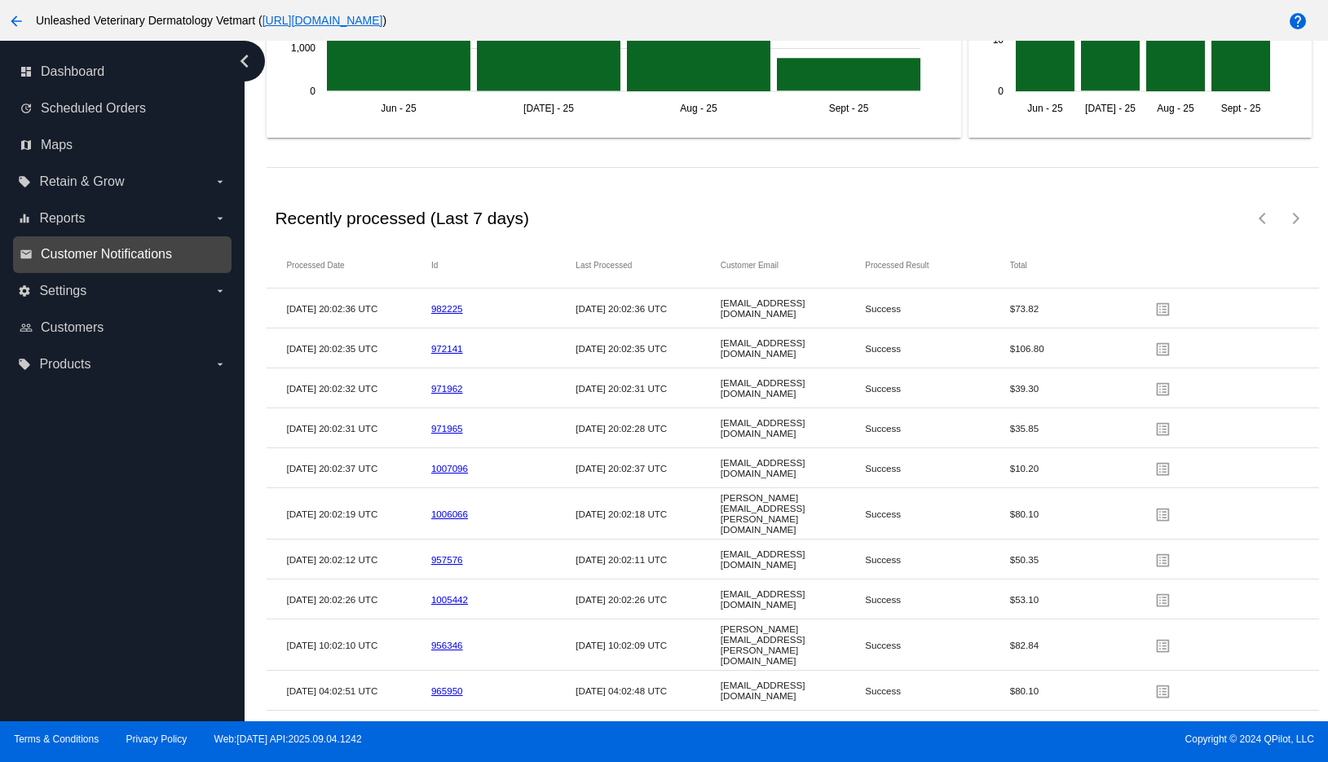
click at [163, 258] on span "Customer Notifications" at bounding box center [106, 254] width 131 height 15
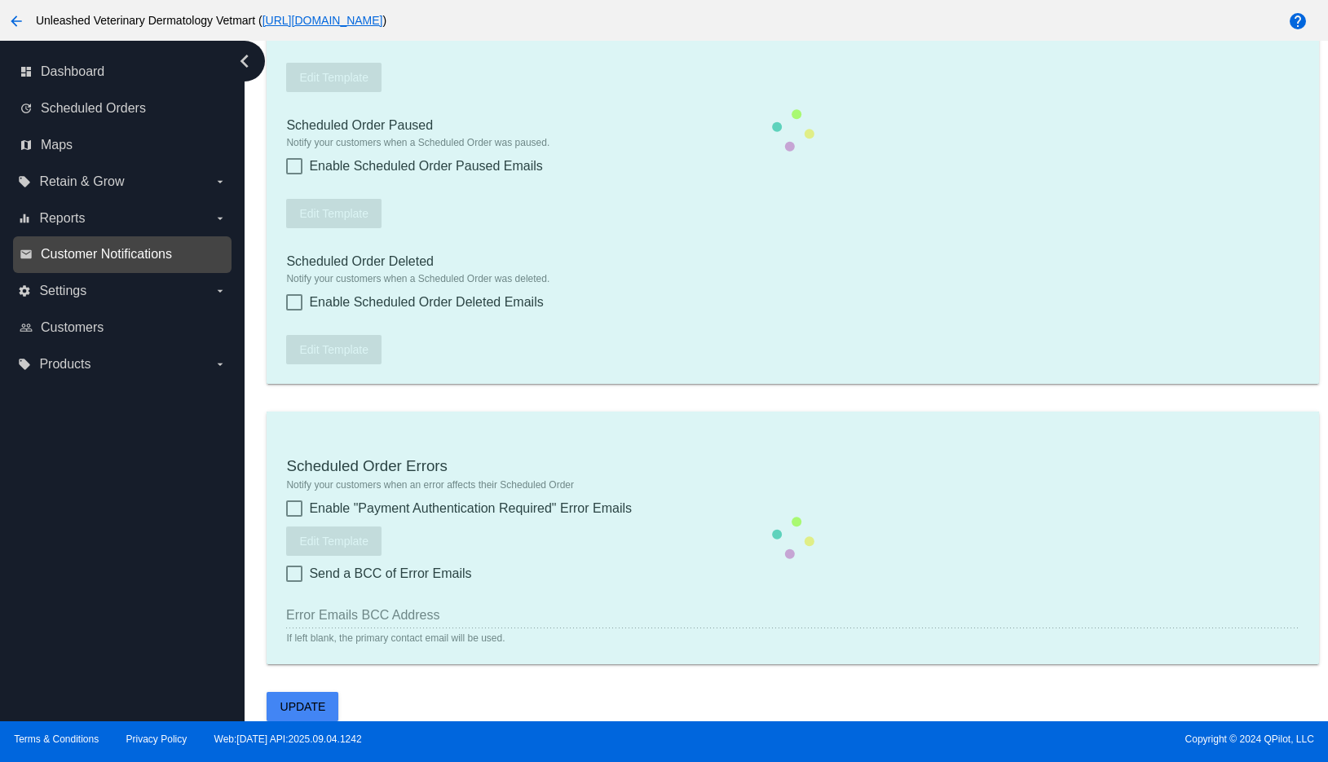
type input "1"
checkbox input "true"
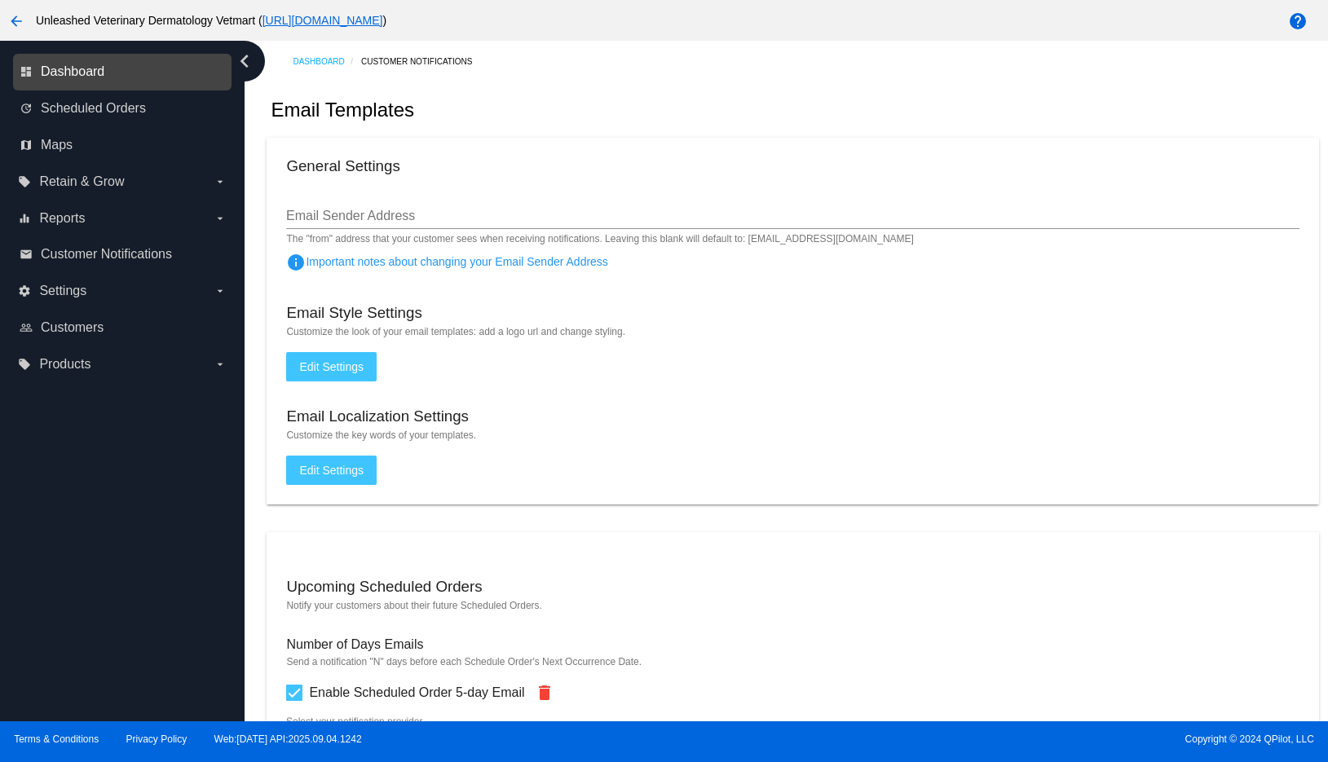
click at [64, 77] on span "Dashboard" at bounding box center [73, 71] width 64 height 15
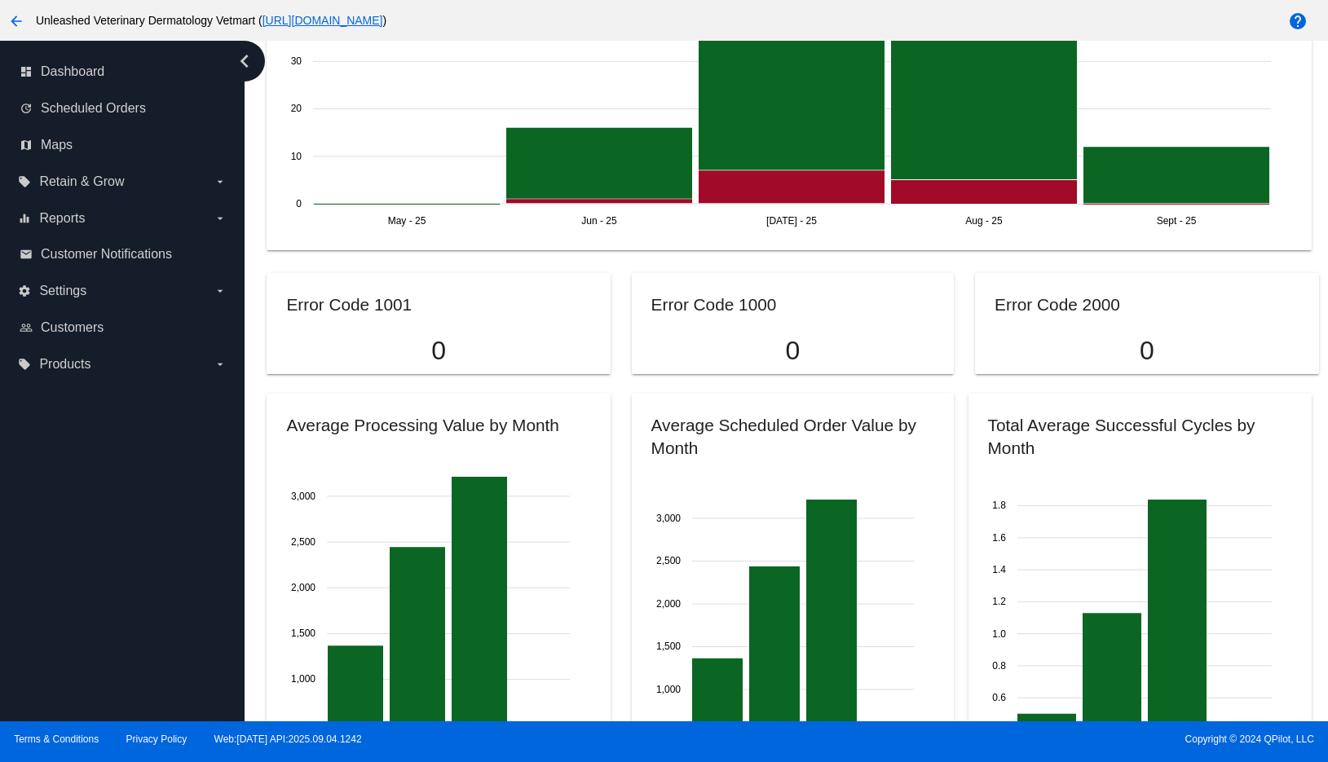
scroll to position [1306, 0]
